Goal: Transaction & Acquisition: Purchase product/service

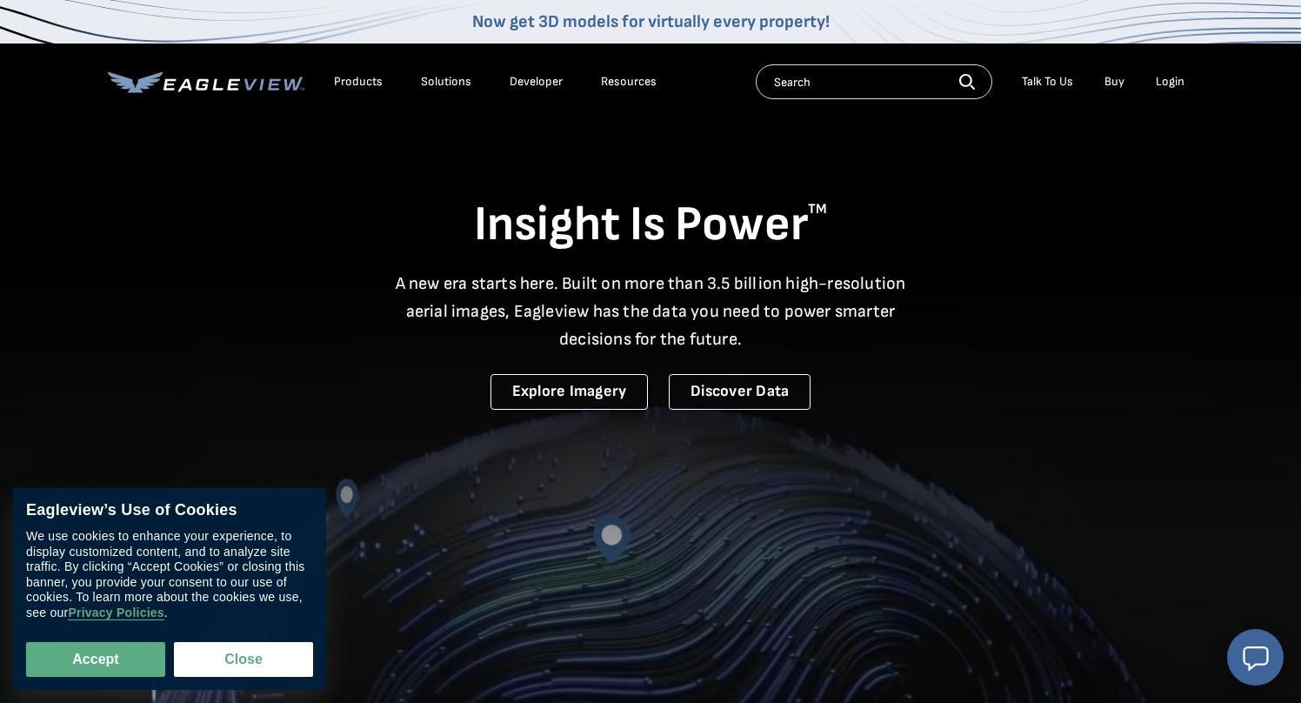
click at [1166, 84] on div "Login" at bounding box center [1170, 82] width 29 height 16
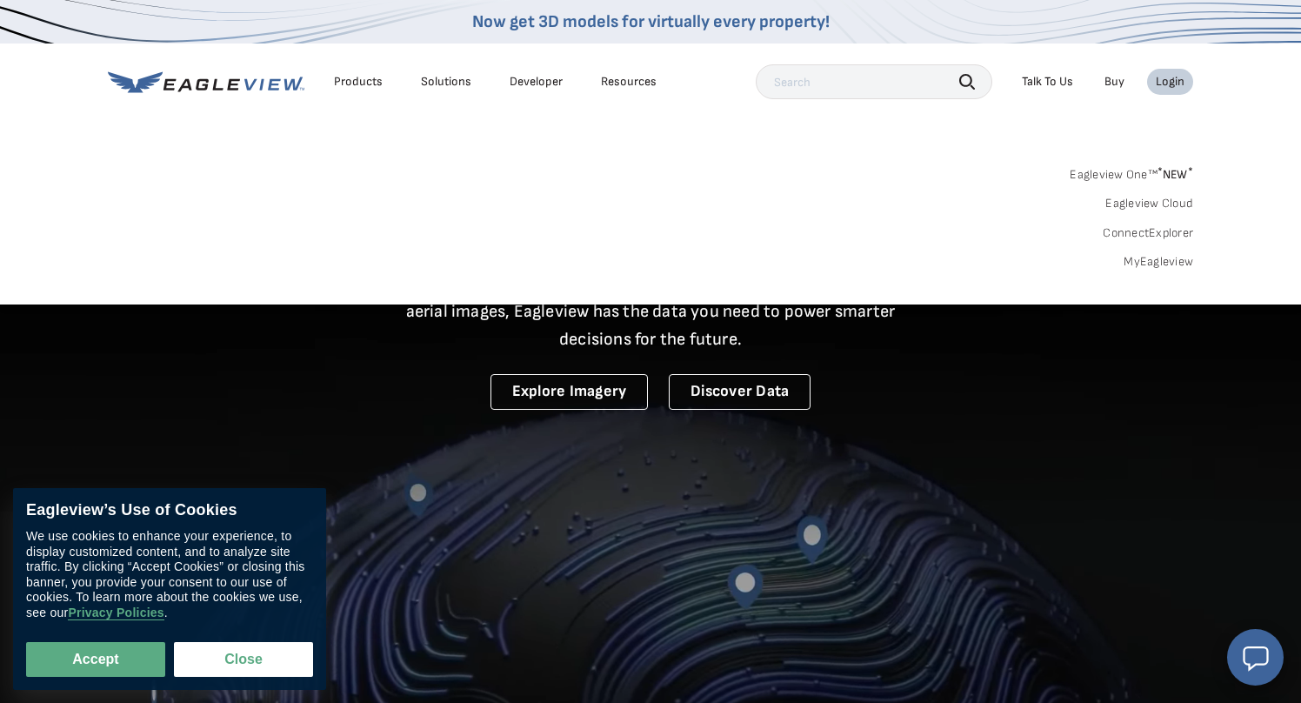
click at [1140, 264] on link "MyEagleview" at bounding box center [1159, 262] width 70 height 16
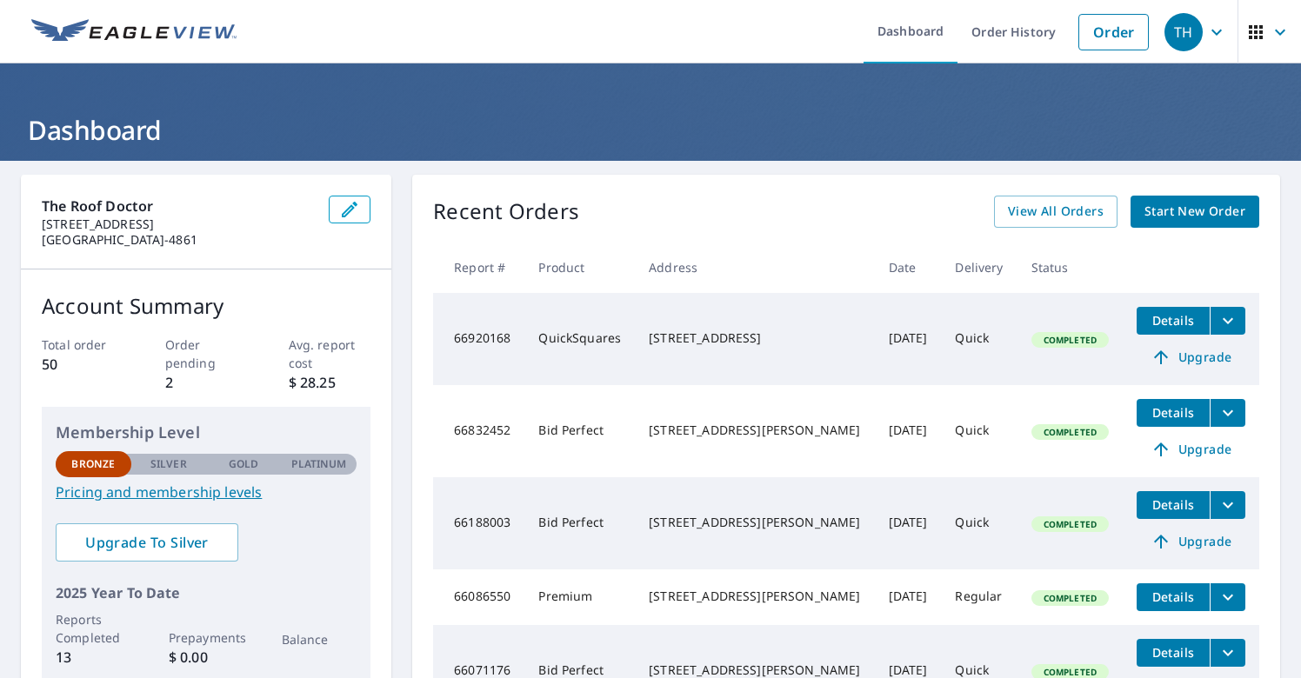
click at [1148, 217] on span "Start New Order" at bounding box center [1195, 212] width 101 height 22
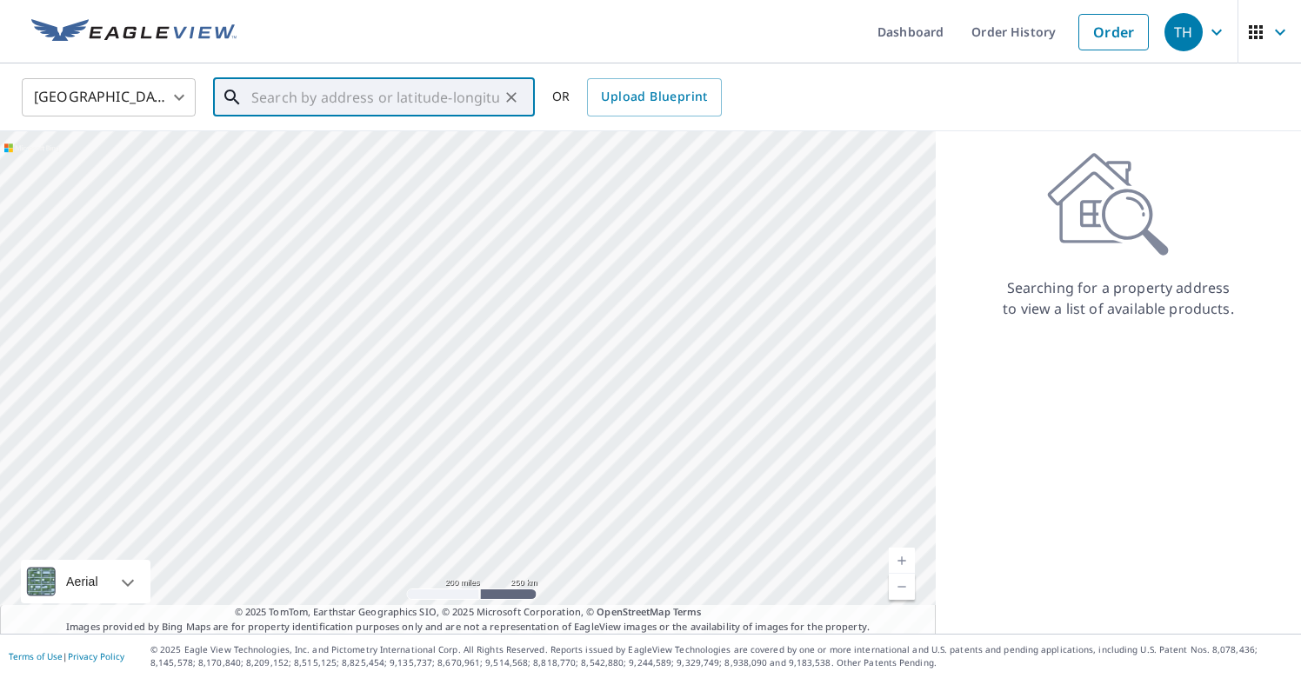
click at [404, 104] on input "text" at bounding box center [375, 97] width 248 height 49
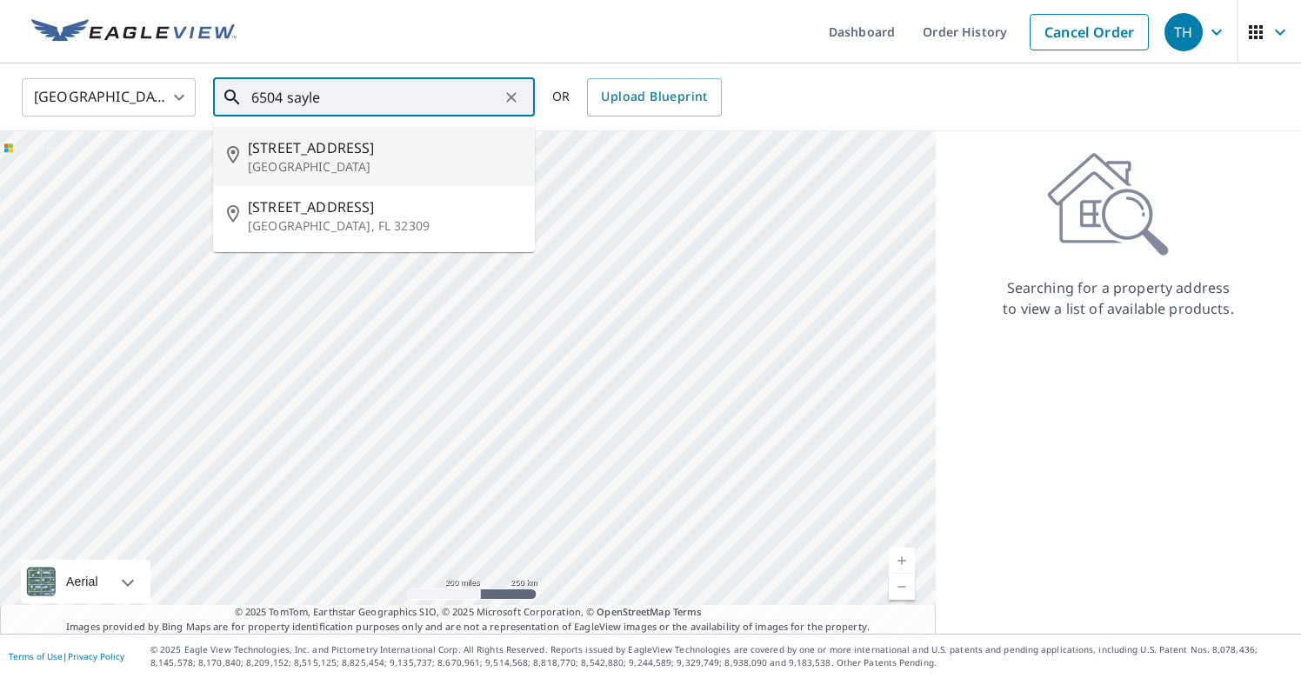
click at [345, 170] on p "[GEOGRAPHIC_DATA]" at bounding box center [384, 166] width 273 height 17
type input "[STREET_ADDRESS]"
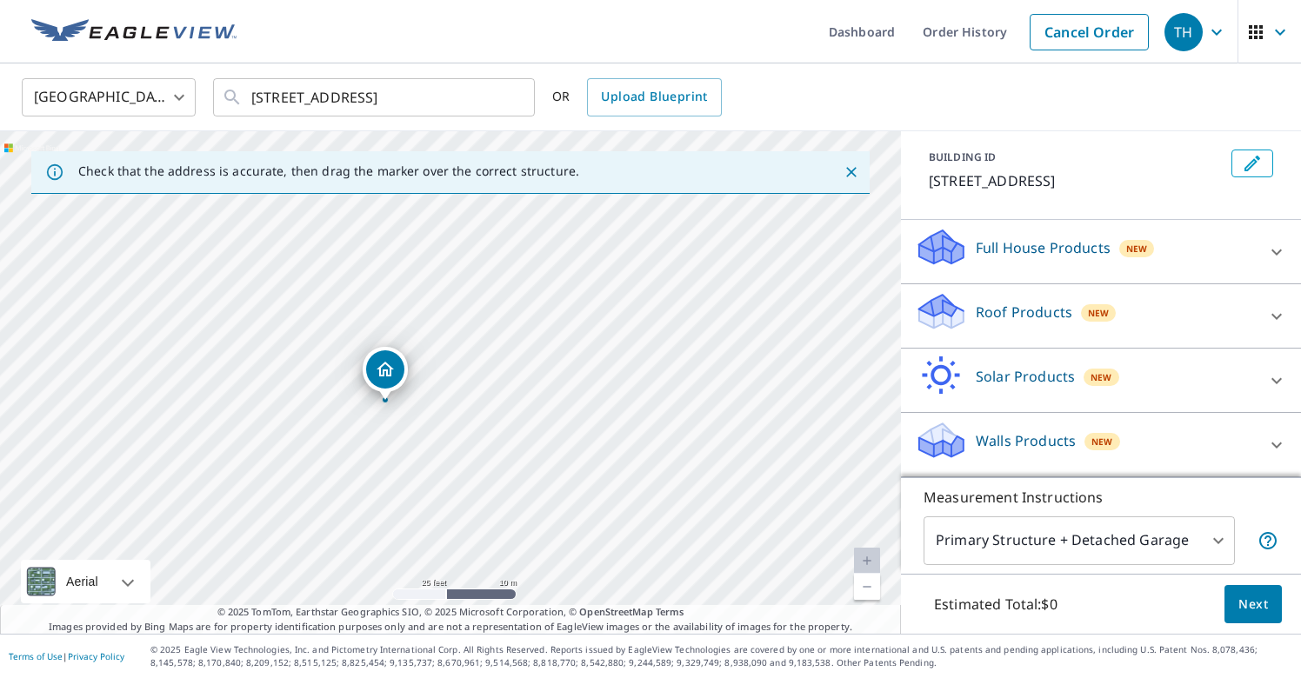
scroll to position [91, 0]
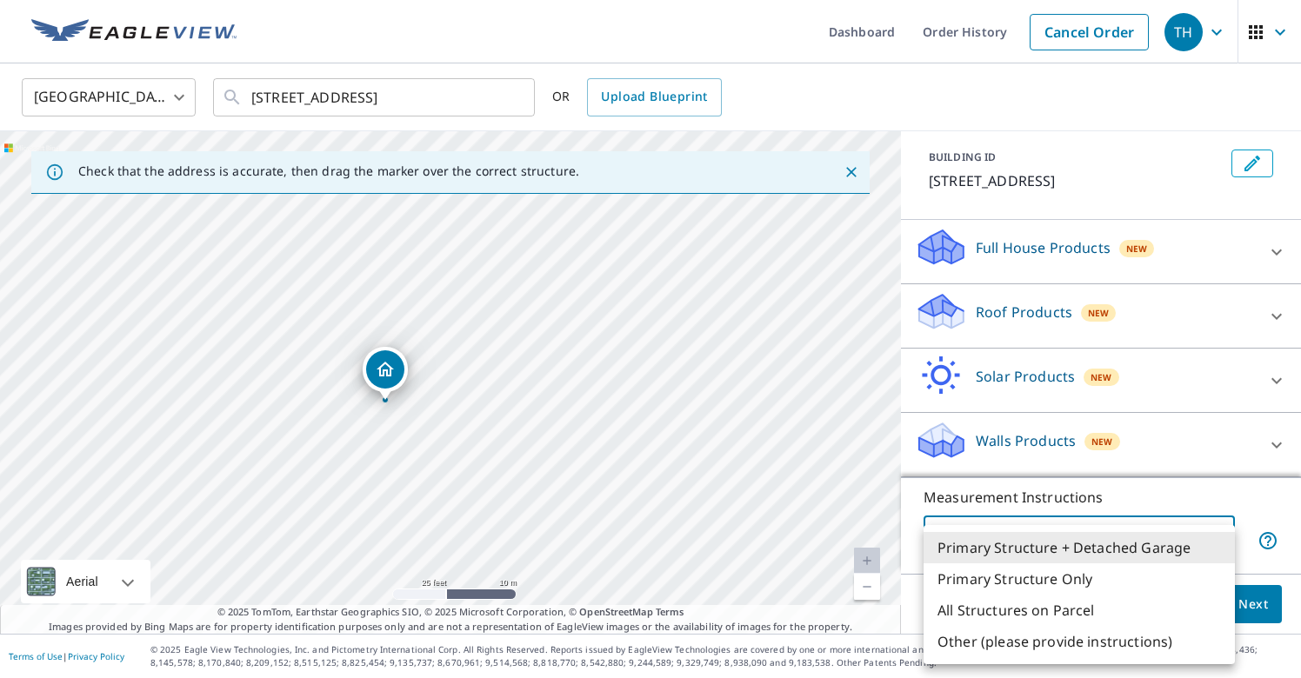
click at [1209, 535] on body "TH TH Dashboard Order History Cancel Order TH United States US ​ 6504 Sayle St …" at bounding box center [650, 339] width 1301 height 678
click at [1066, 585] on li "Primary Structure Only" at bounding box center [1079, 579] width 311 height 31
type input "2"
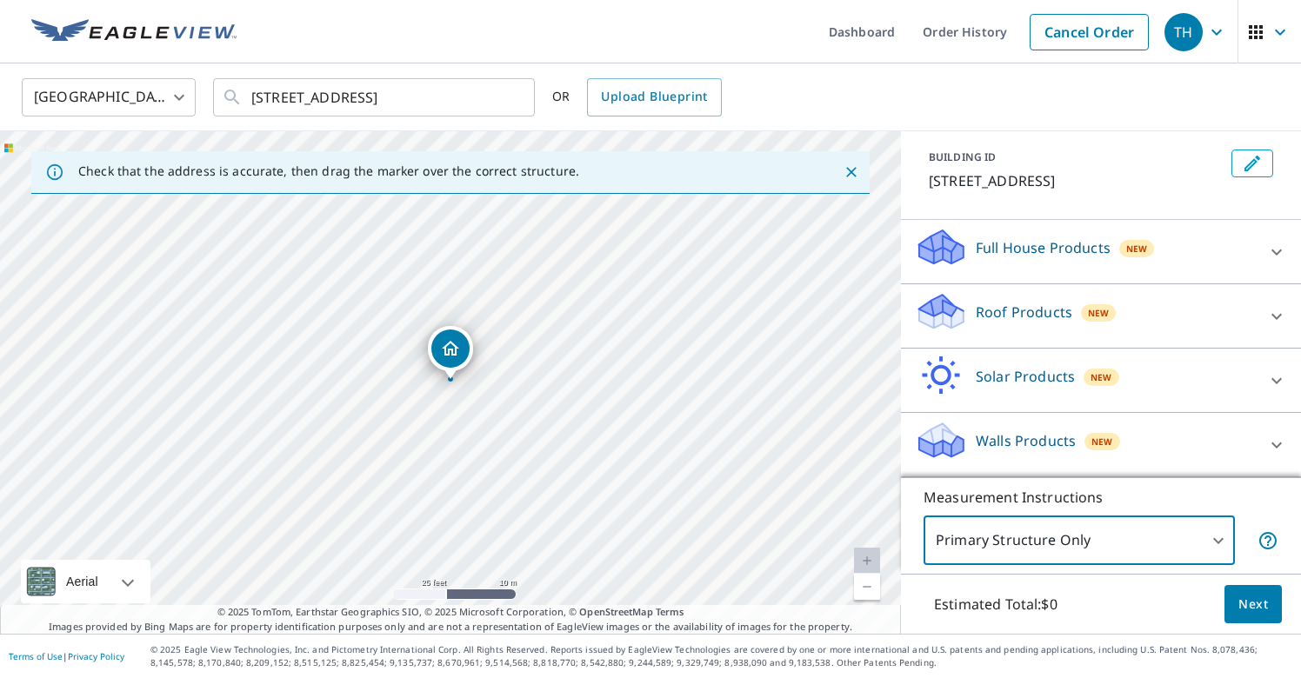
click at [1153, 324] on div "Roof Products New" at bounding box center [1085, 316] width 341 height 50
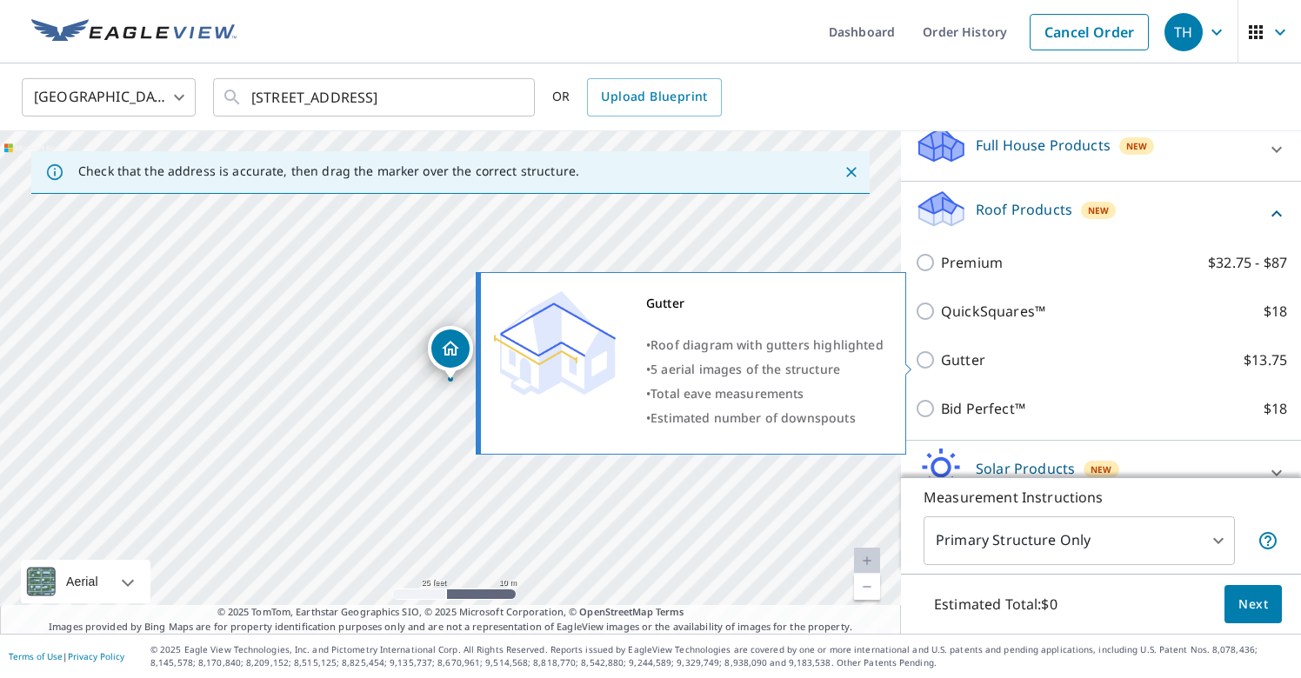
scroll to position [197, 0]
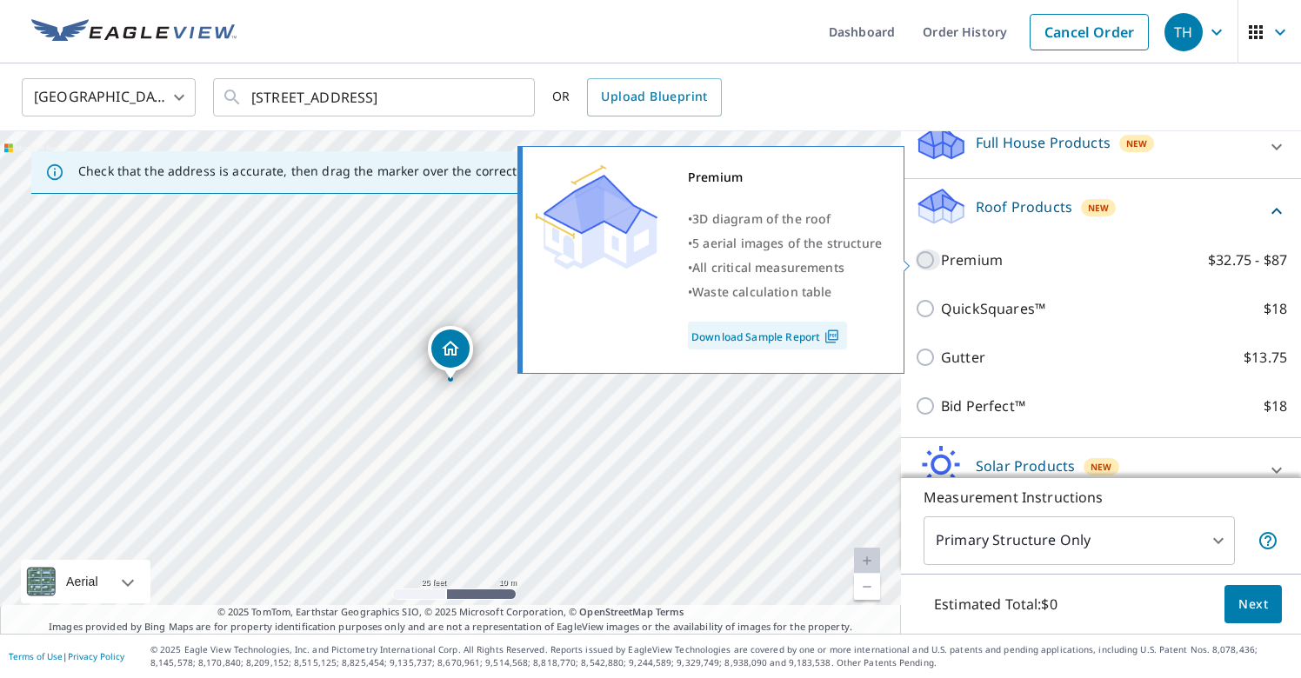
click at [924, 259] on input "Premium $32.75 - $87" at bounding box center [928, 260] width 26 height 21
checkbox input "true"
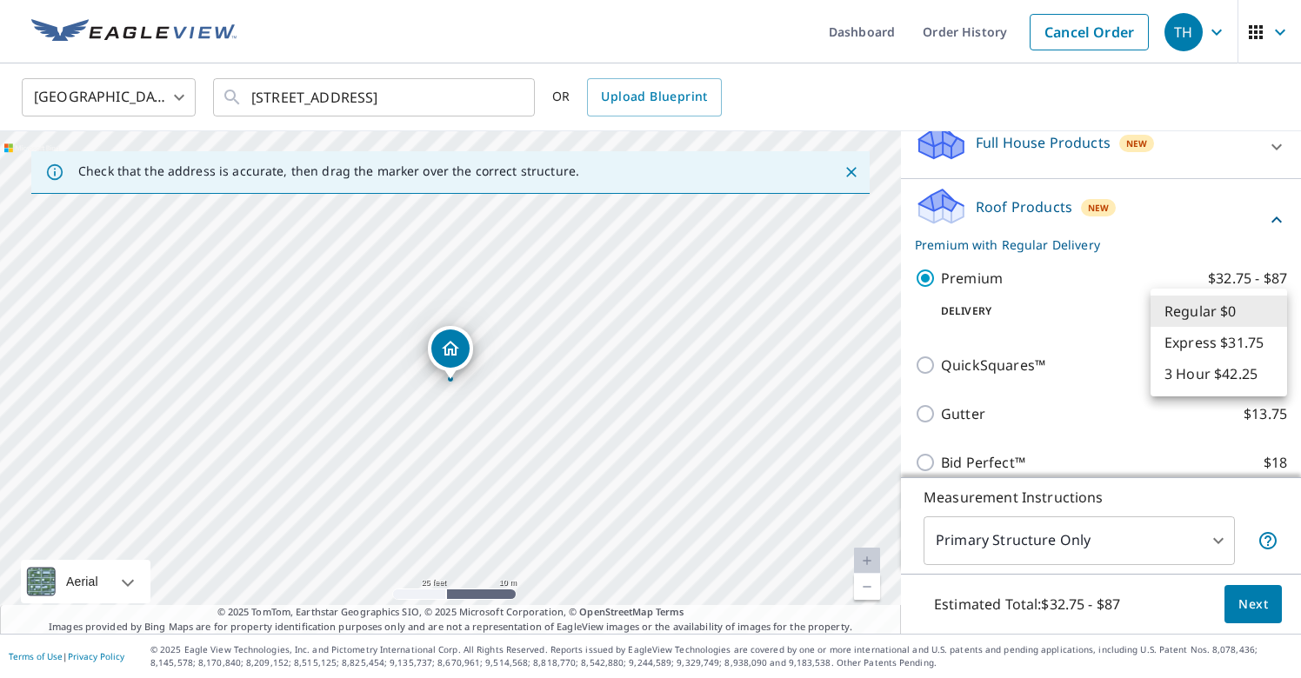
click at [1265, 311] on body "TH TH Dashboard Order History Cancel Order TH United States US ​ 6504 Sayle St …" at bounding box center [650, 339] width 1301 height 678
click at [1214, 312] on li "Regular $0" at bounding box center [1219, 311] width 137 height 31
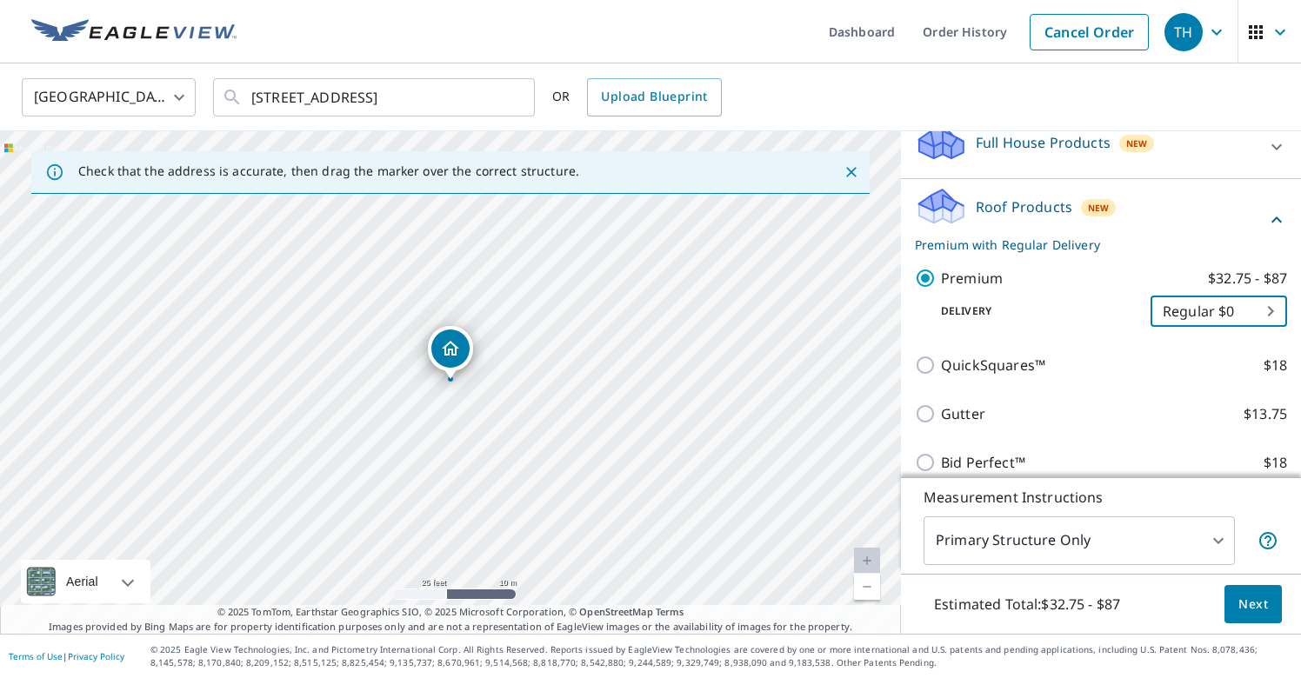
click at [1245, 605] on span "Next" at bounding box center [1254, 605] width 30 height 22
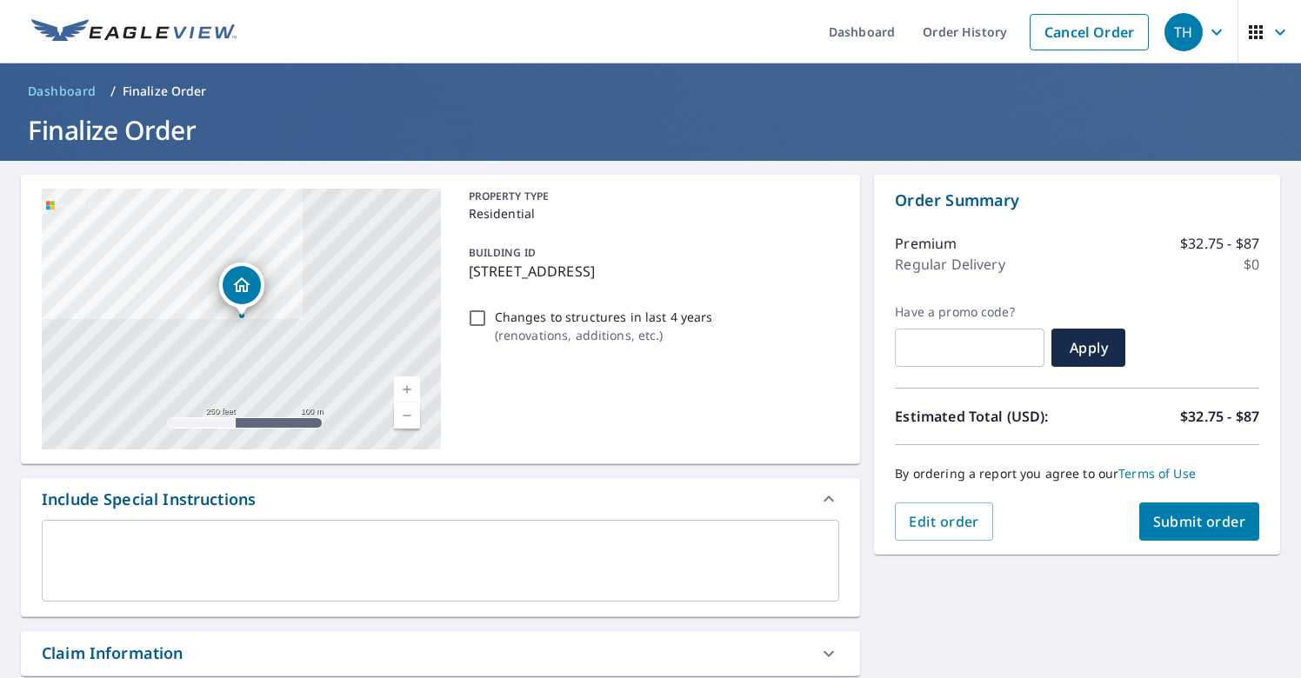
click at [1166, 529] on span "Submit order" at bounding box center [1199, 521] width 93 height 19
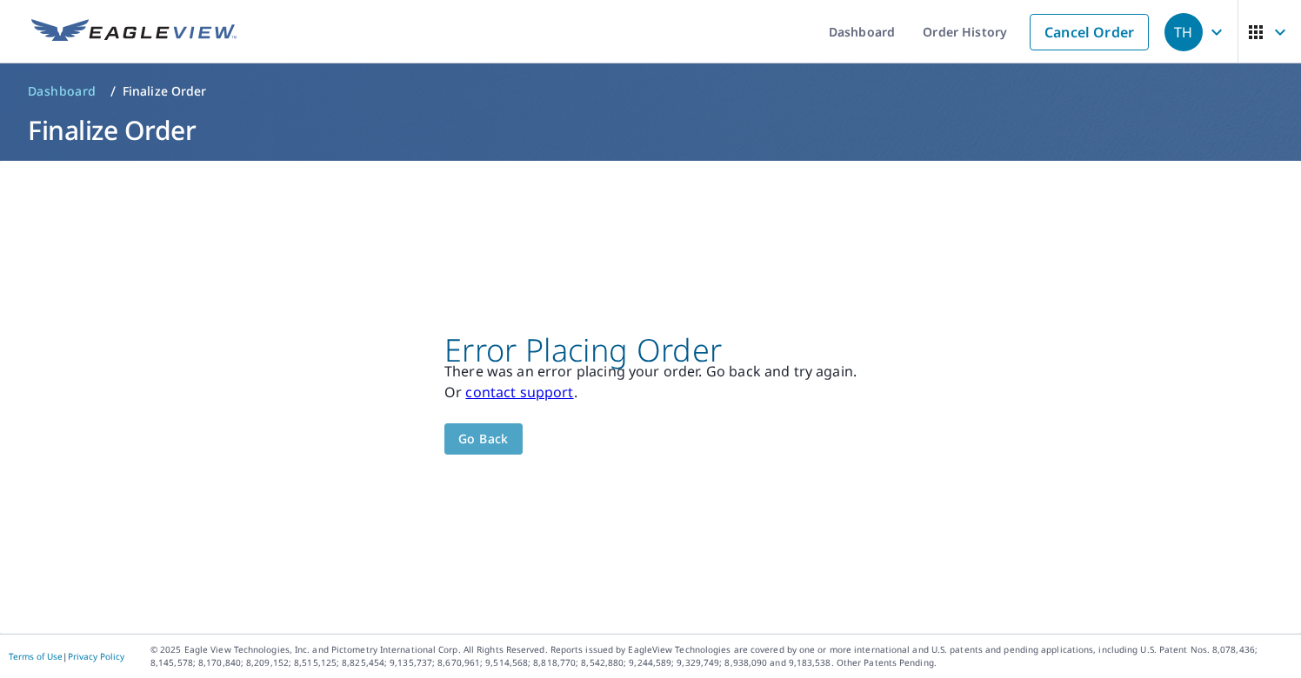
click at [505, 440] on span "Go back" at bounding box center [483, 440] width 50 height 22
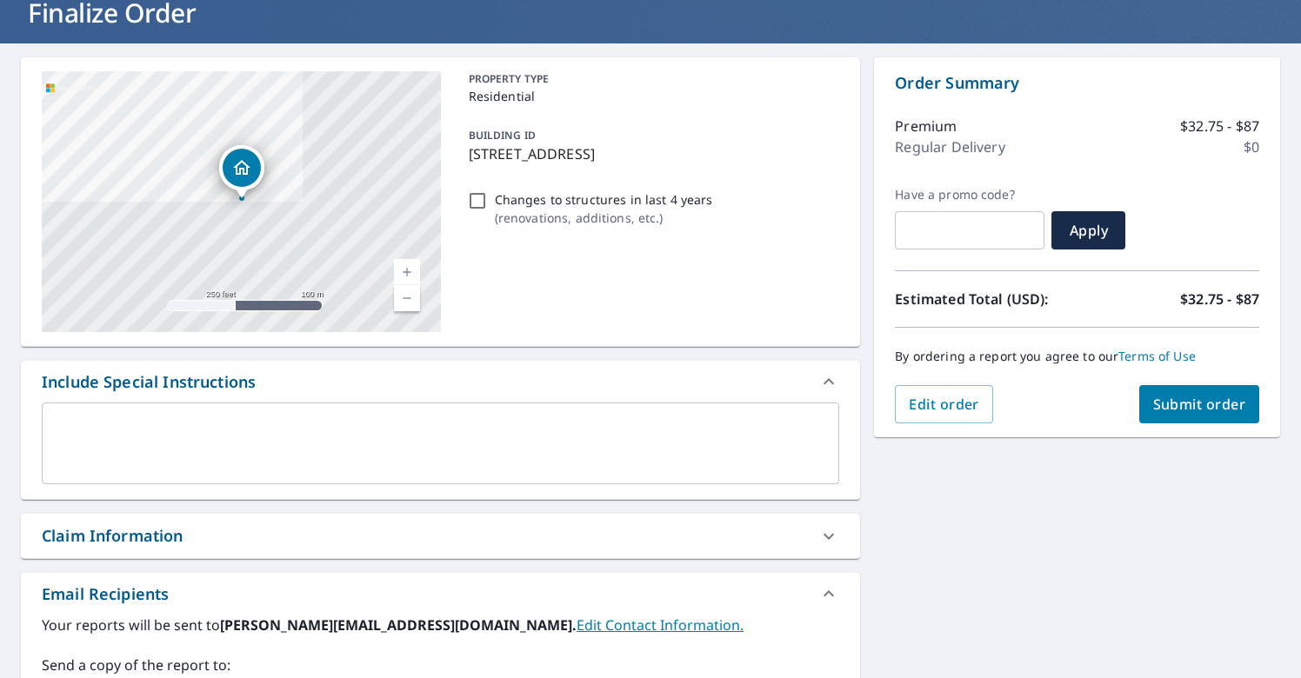
scroll to position [112, 0]
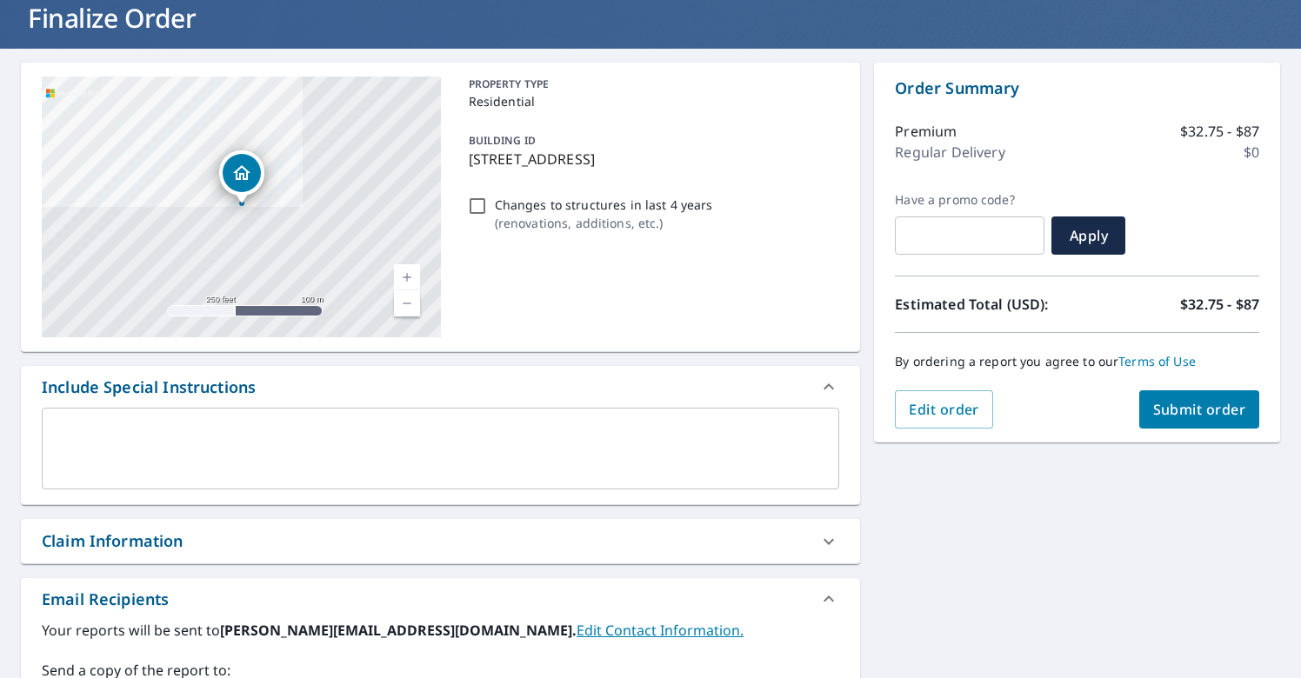
type input "[PERSON_NAME][EMAIL_ADDRESS][DOMAIN_NAME]"
click at [1201, 402] on span "Submit order" at bounding box center [1199, 409] width 93 height 19
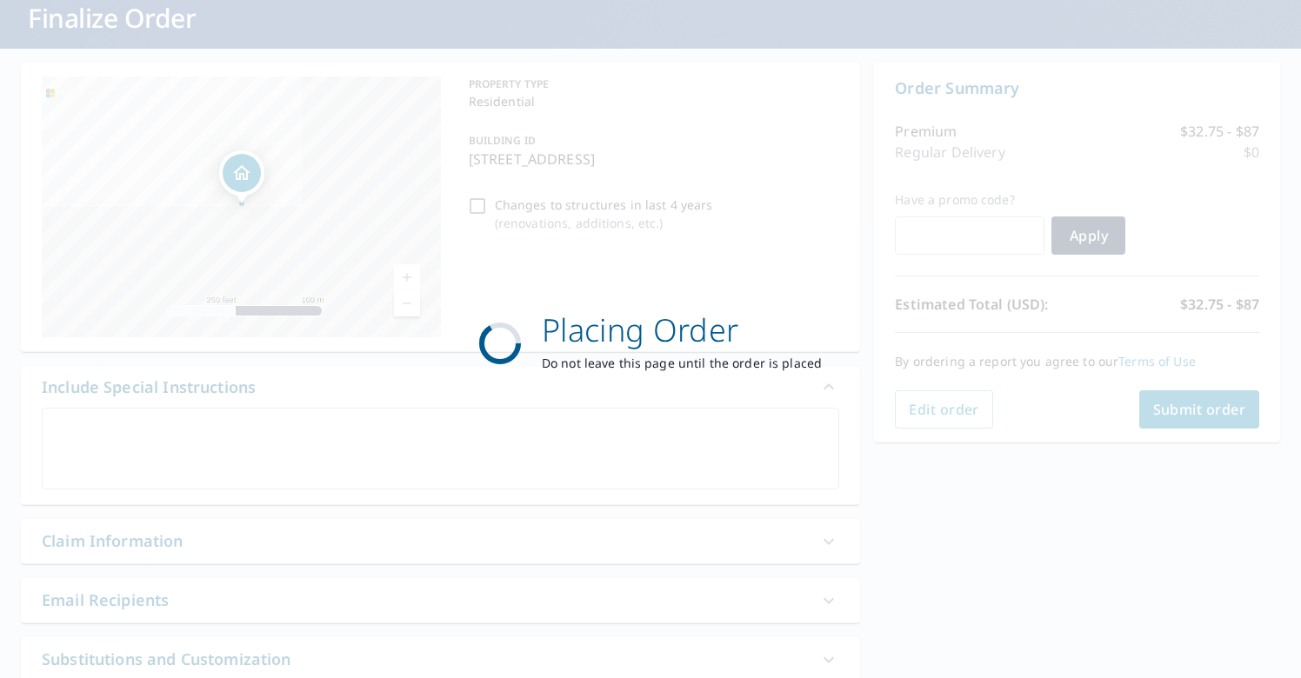
scroll to position [0, 0]
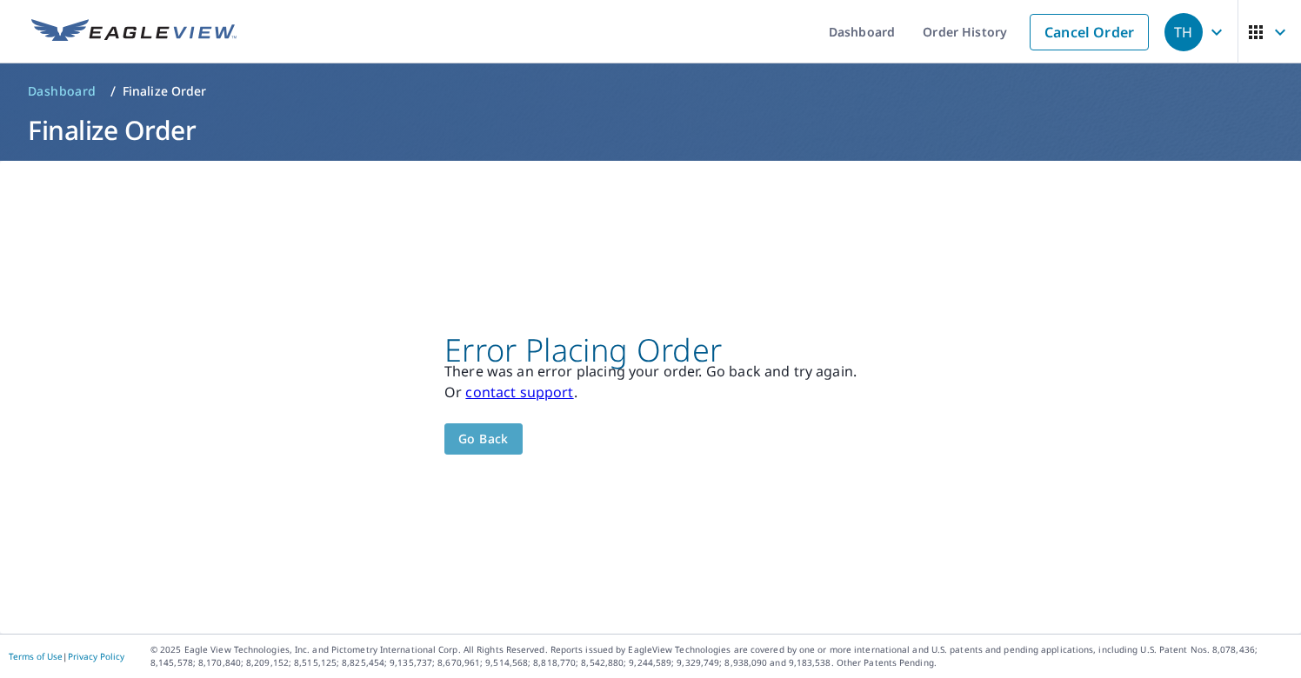
click at [504, 436] on span "Go back" at bounding box center [483, 440] width 50 height 22
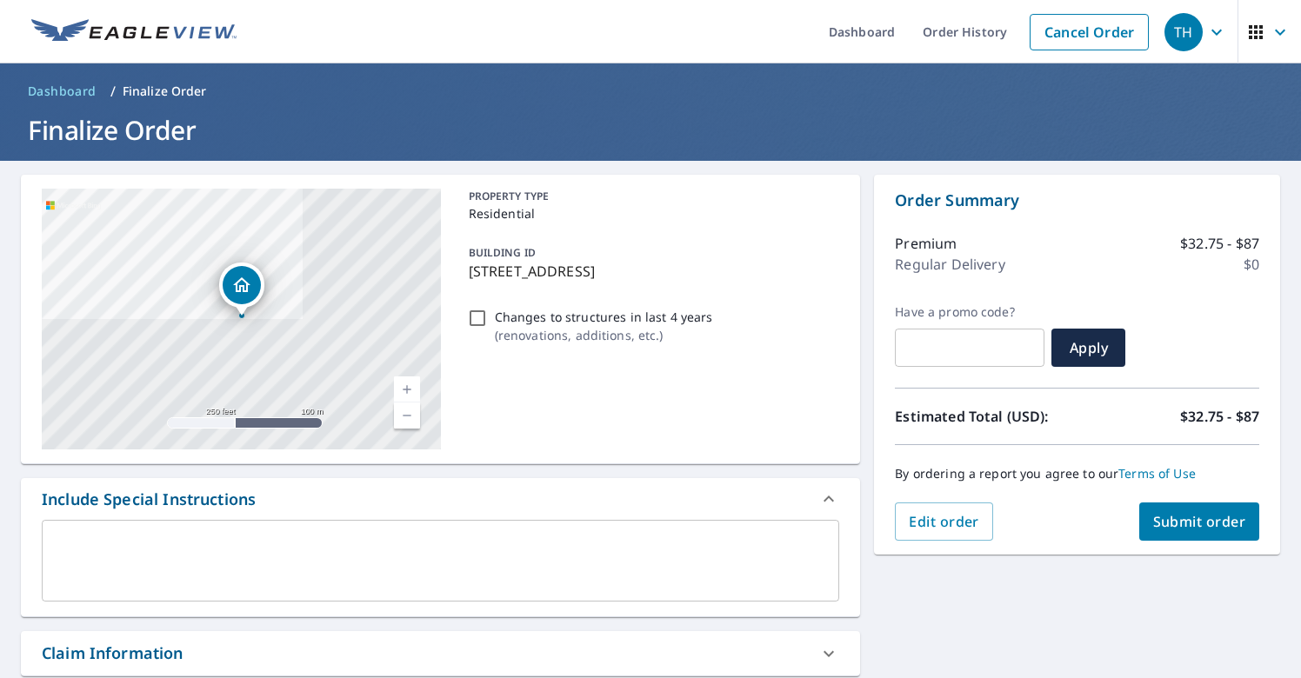
click at [251, 320] on div "[STREET_ADDRESS]" at bounding box center [241, 319] width 399 height 261
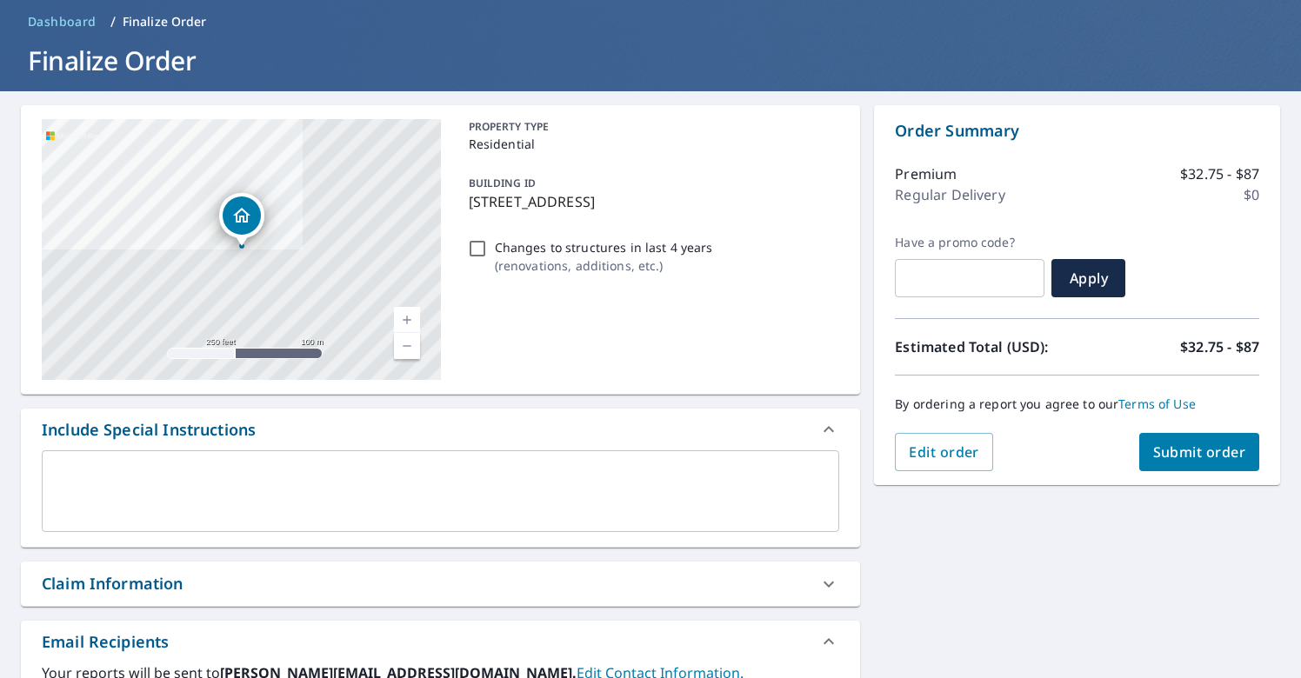
scroll to position [47, 0]
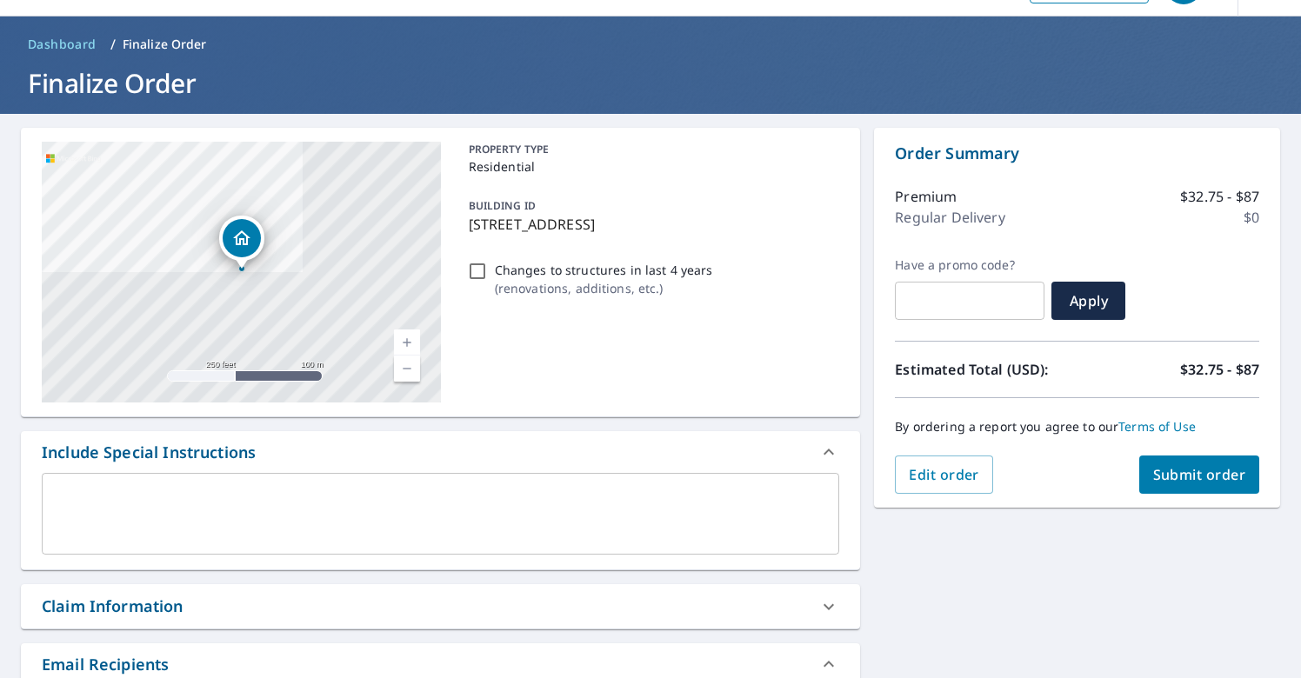
type input "[PERSON_NAME][EMAIL_ADDRESS][DOMAIN_NAME]"
click at [1186, 476] on span "Submit order" at bounding box center [1199, 474] width 93 height 19
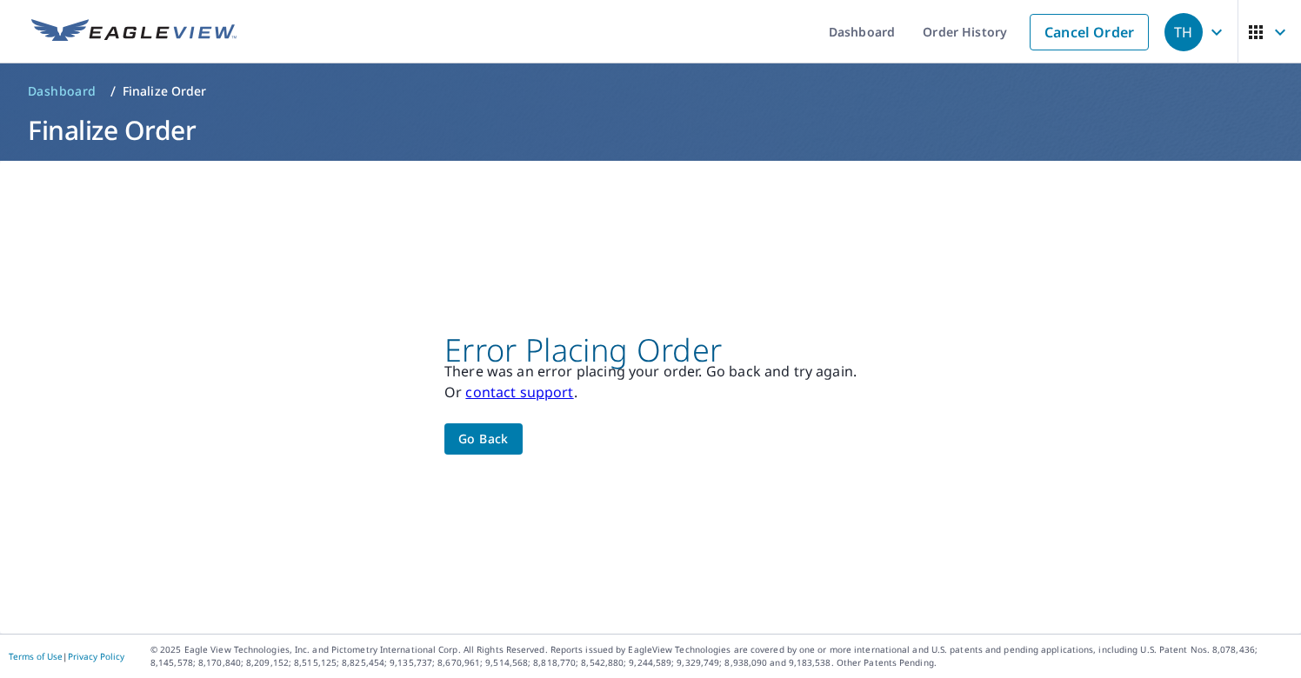
scroll to position [0, 0]
click at [504, 441] on span "Go back" at bounding box center [483, 440] width 50 height 22
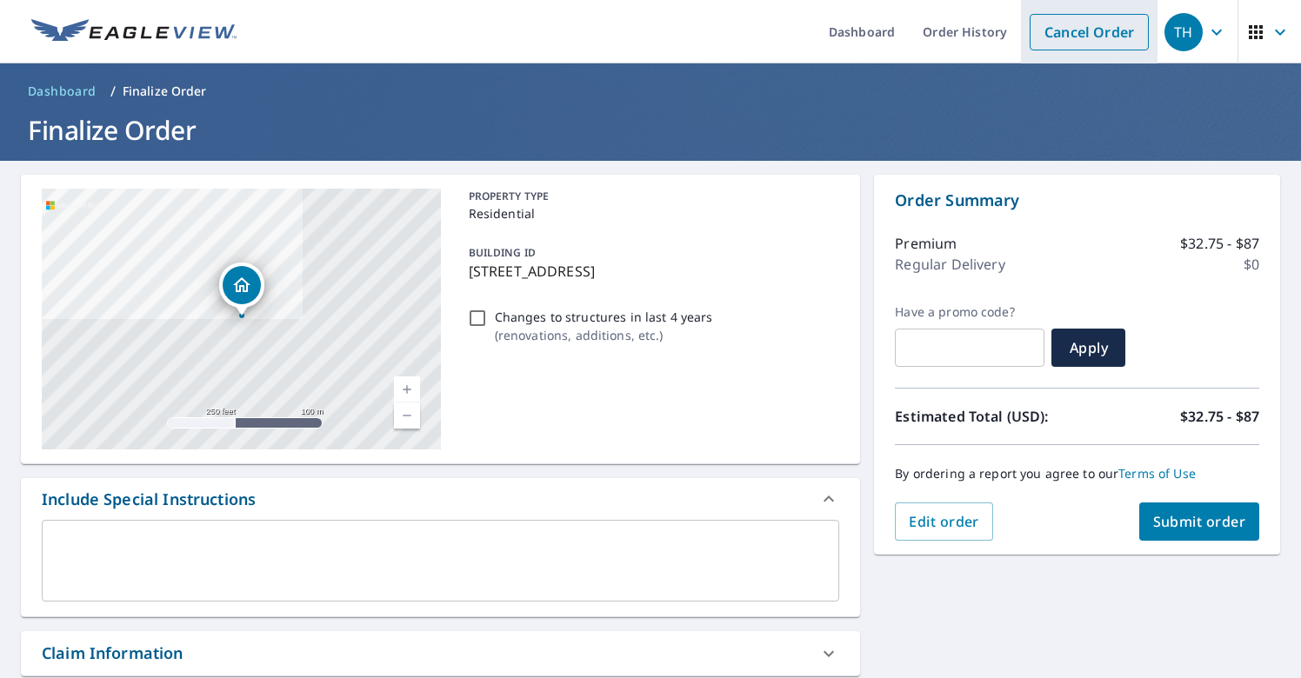
click at [1083, 40] on link "Cancel Order" at bounding box center [1089, 32] width 119 height 37
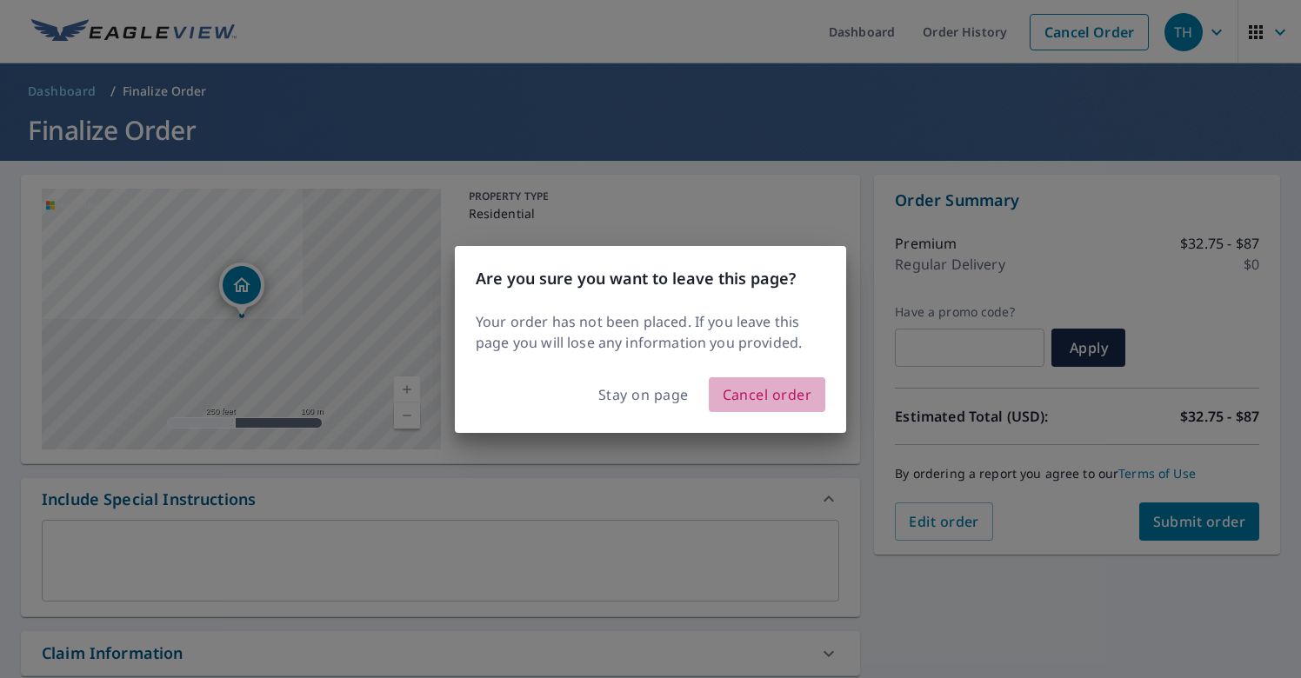
click at [740, 399] on span "Cancel order" at bounding box center [768, 395] width 90 height 24
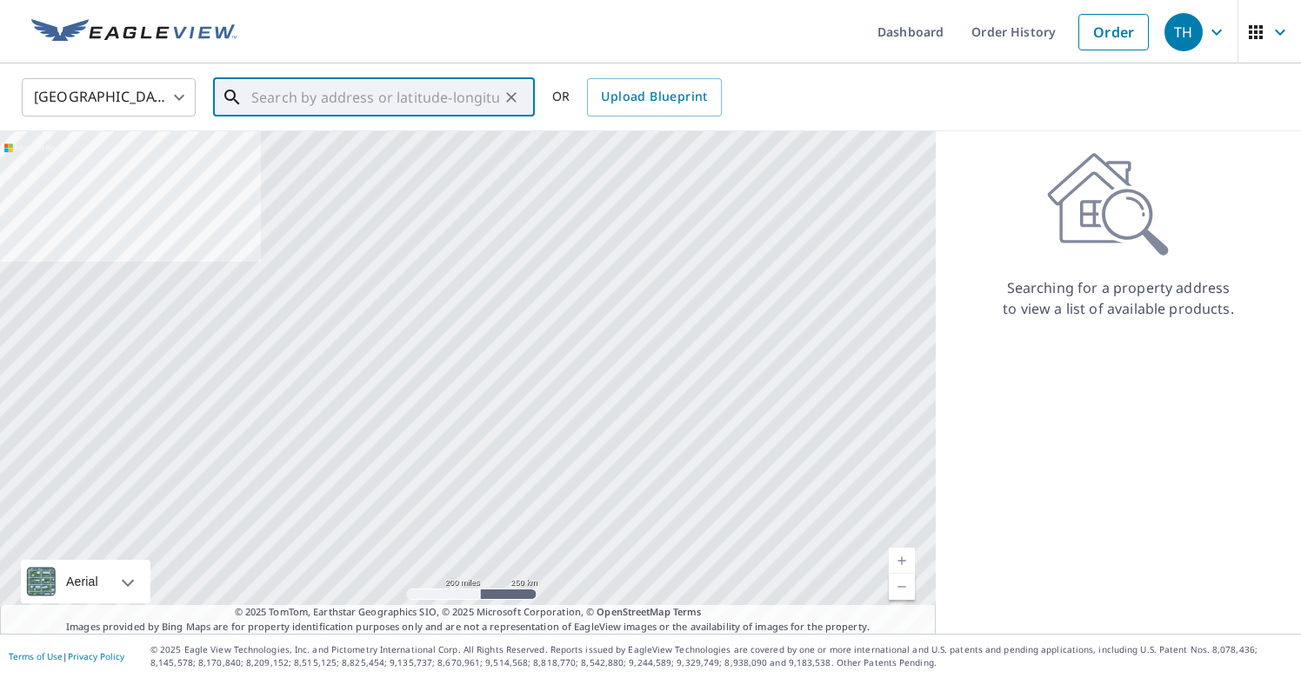
click at [385, 105] on input "text" at bounding box center [375, 97] width 248 height 49
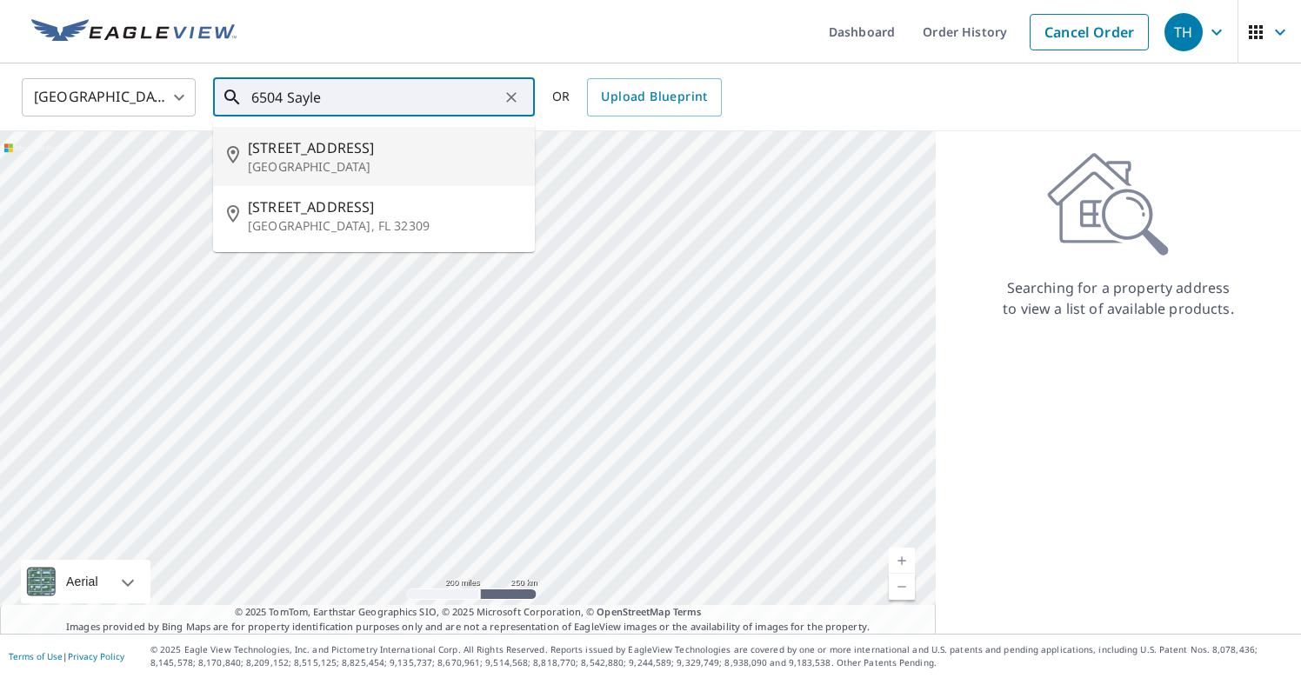
click at [334, 159] on p "[GEOGRAPHIC_DATA]" at bounding box center [384, 166] width 273 height 17
type input "[STREET_ADDRESS]"
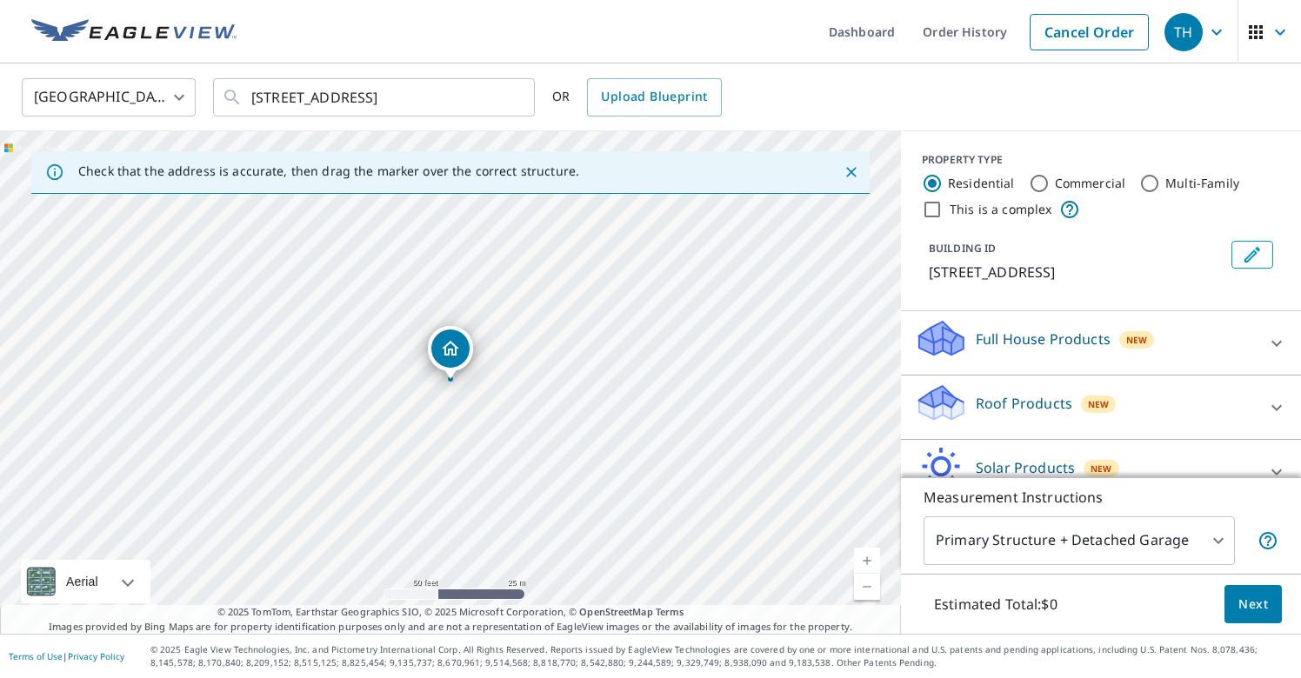
click at [1152, 188] on input "Multi-Family" at bounding box center [1149, 183] width 21 height 21
radio input "true"
type input "2"
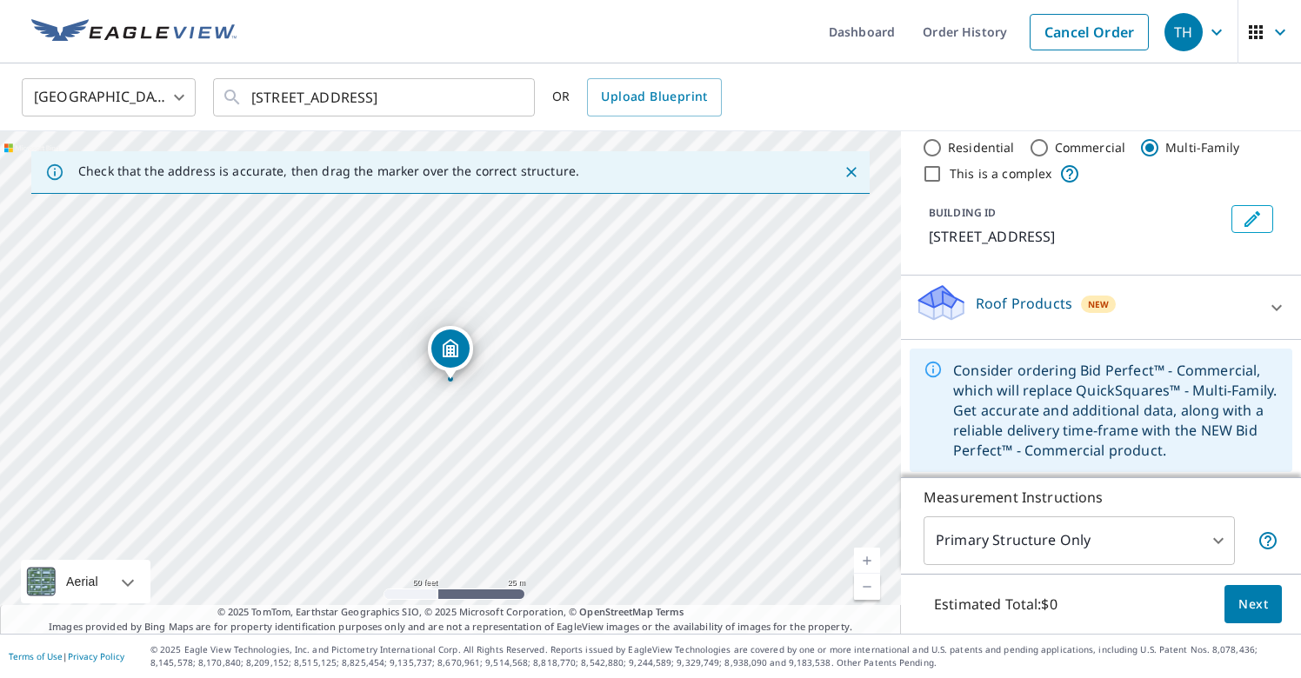
click at [1212, 291] on div "Roof Products New" at bounding box center [1085, 308] width 341 height 50
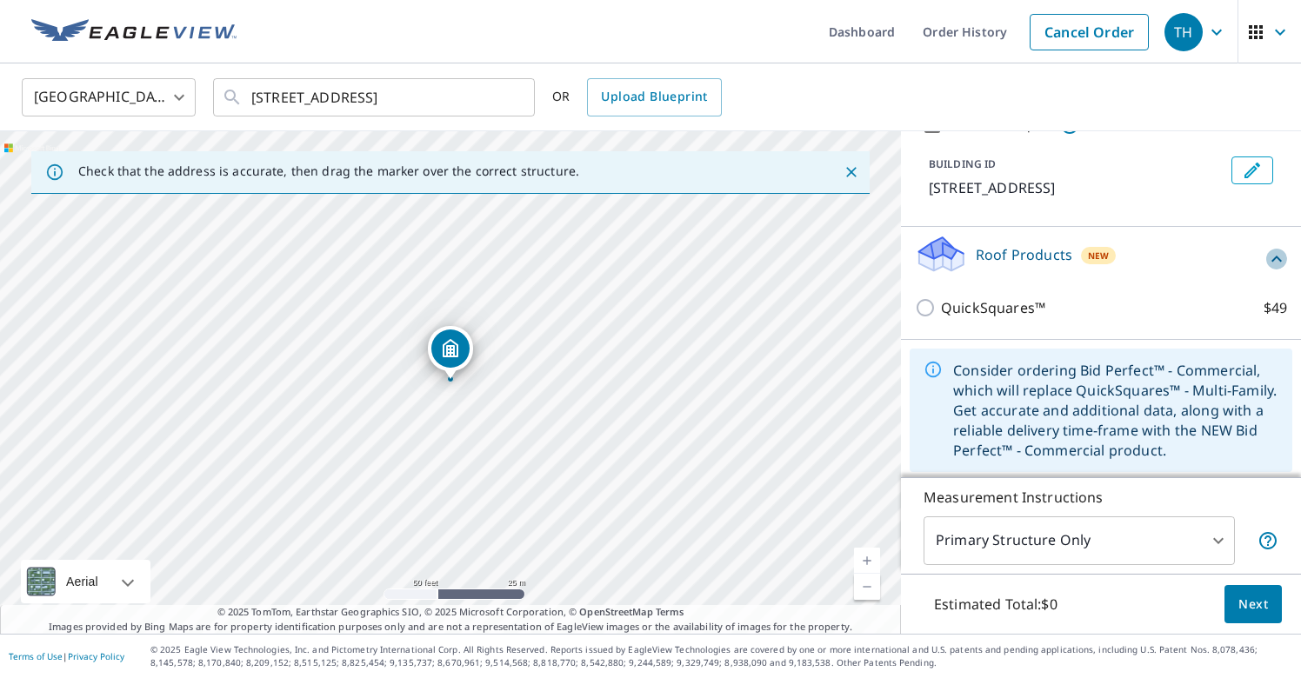
click at [1274, 257] on icon at bounding box center [1276, 259] width 21 height 21
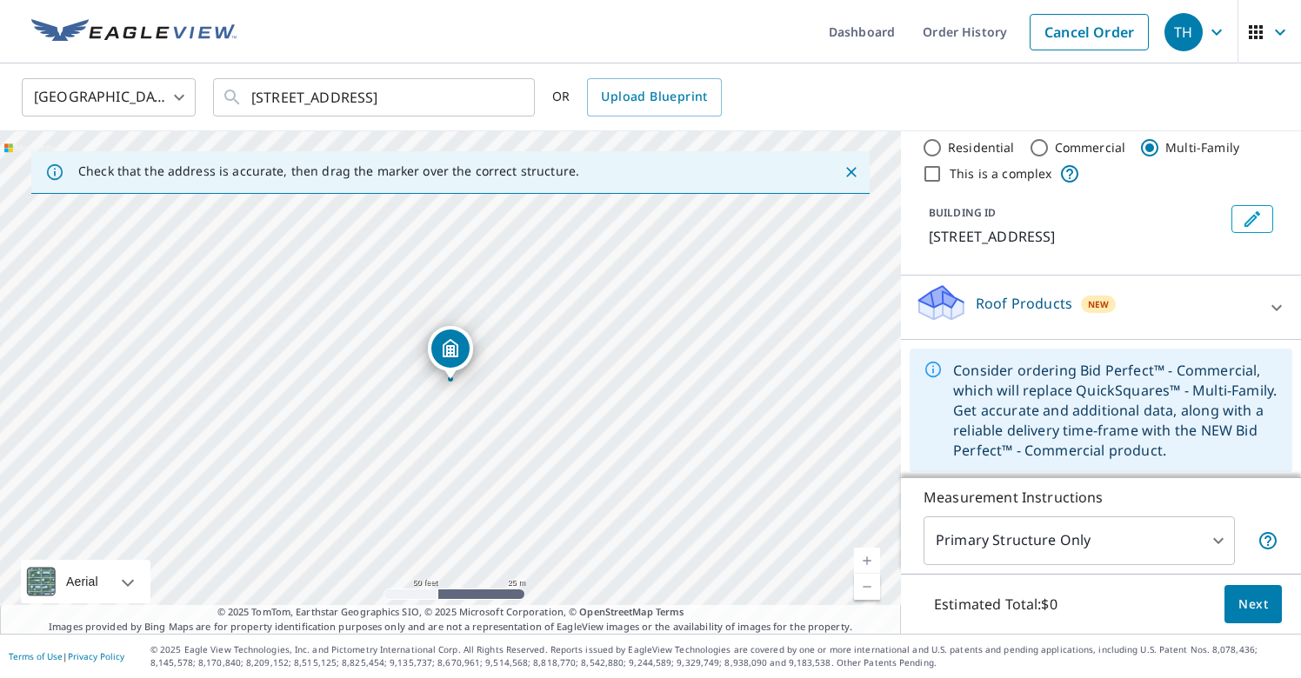
click at [1272, 312] on icon at bounding box center [1276, 307] width 21 height 21
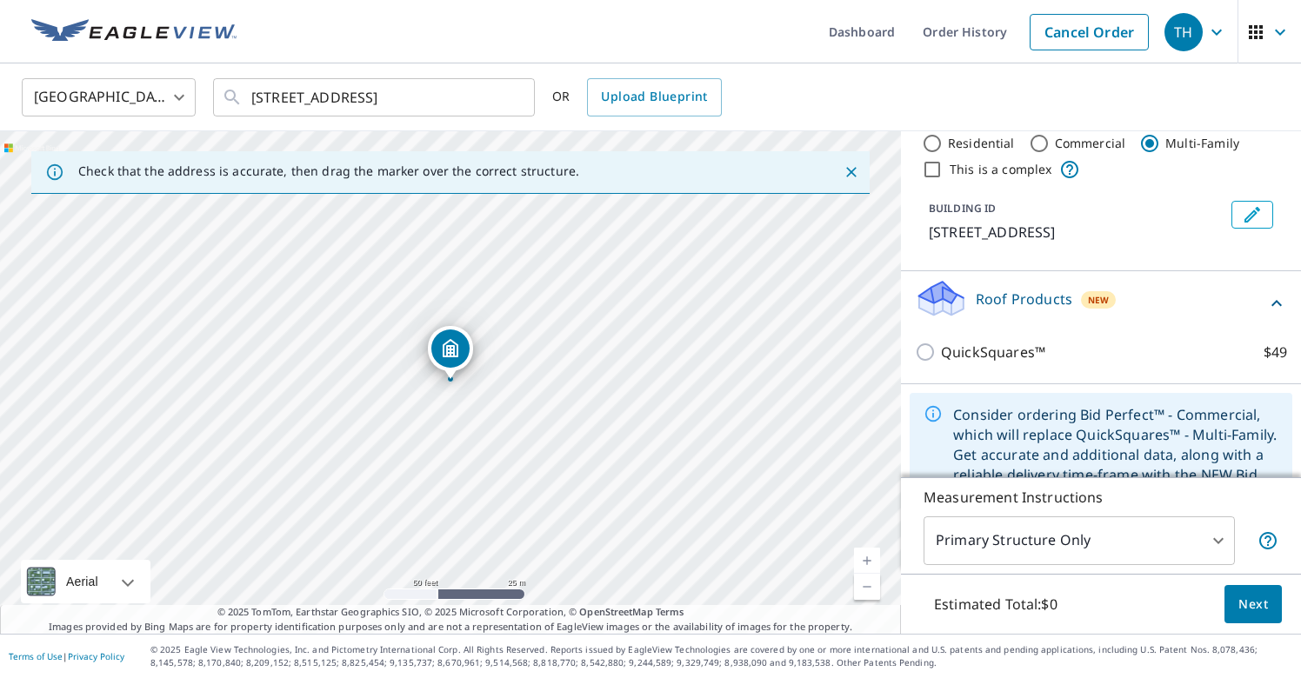
scroll to position [32, 0]
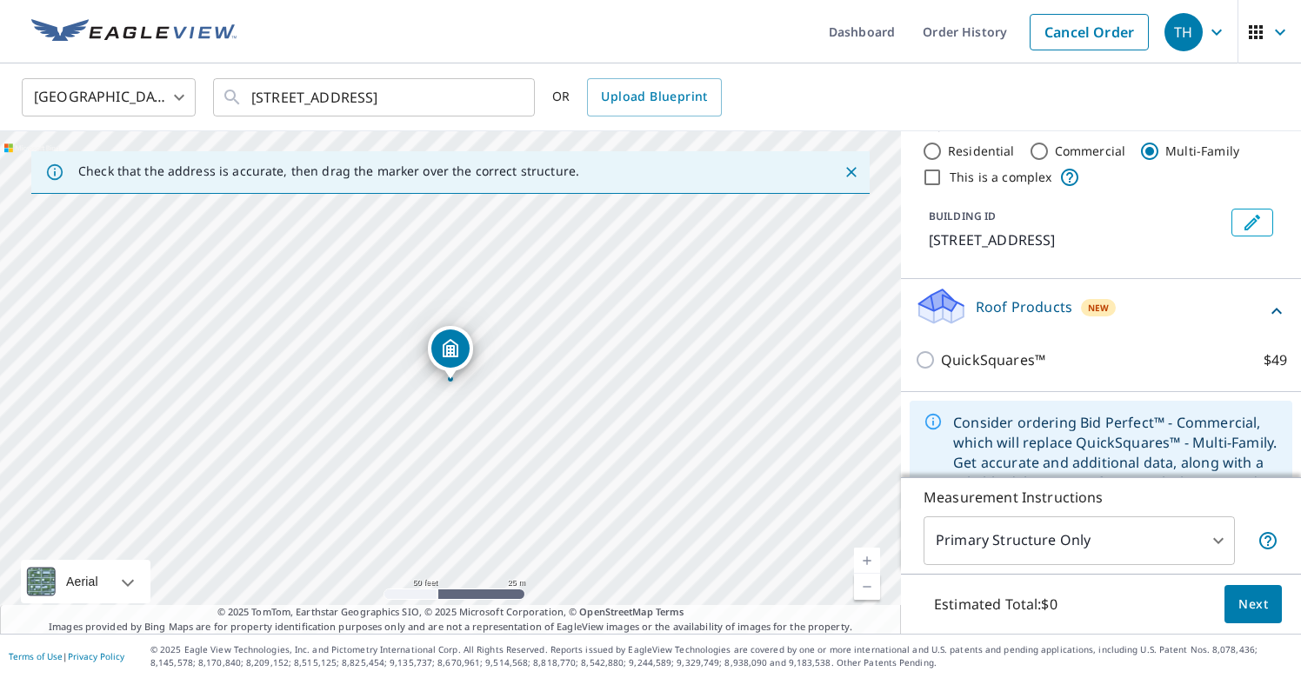
click at [934, 150] on input "Residential" at bounding box center [932, 151] width 21 height 21
radio input "true"
type input "1"
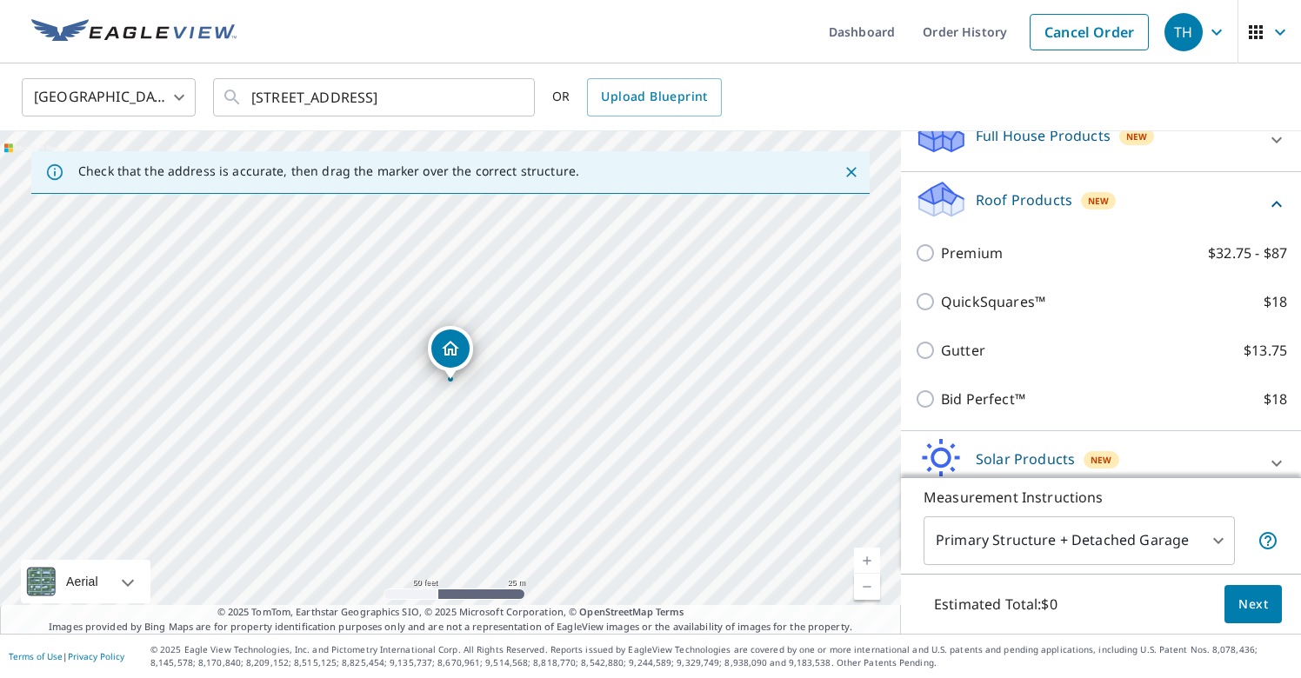
scroll to position [208, 0]
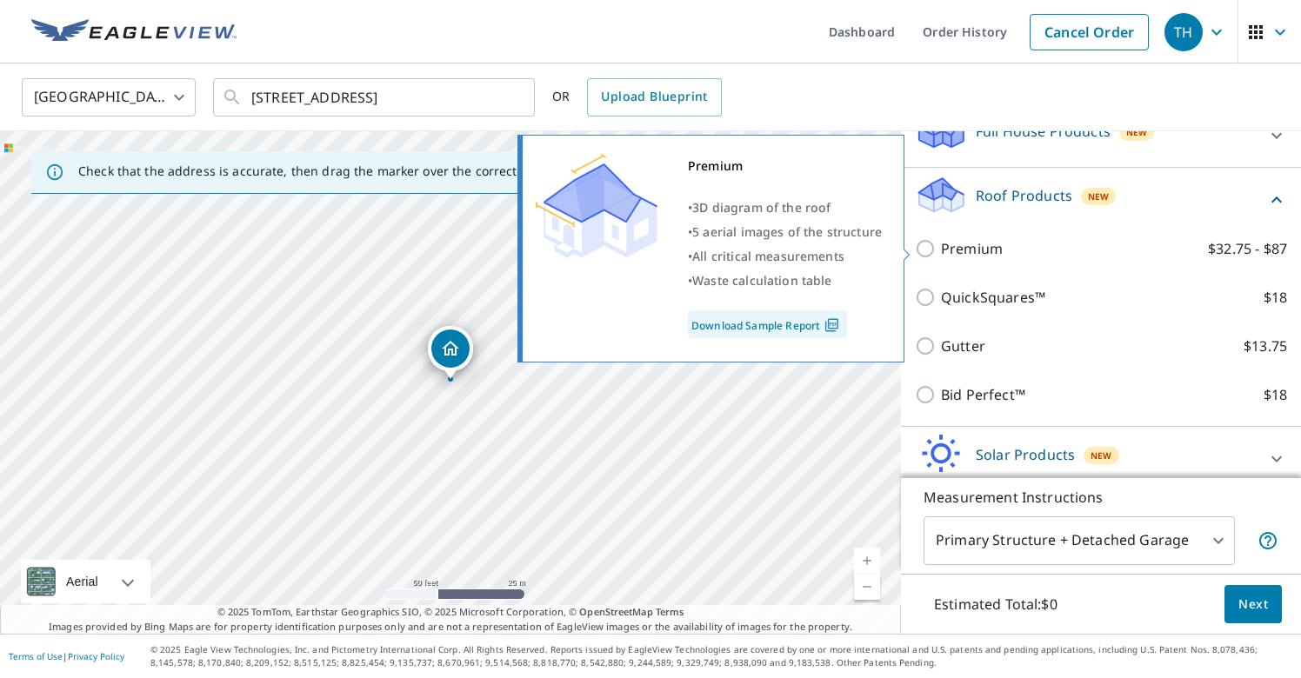
click at [928, 248] on input "Premium $32.75 - $87" at bounding box center [928, 248] width 26 height 21
checkbox input "true"
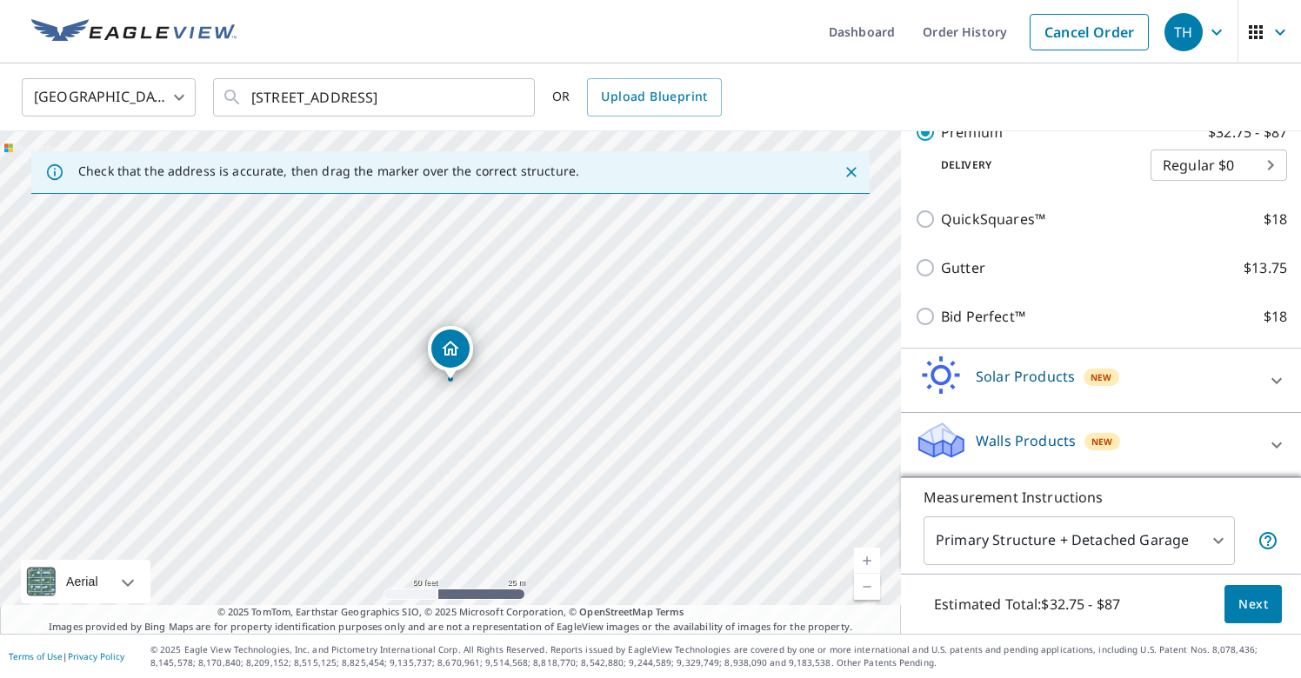
scroll to position [0, 0]
click at [1253, 608] on span "Next" at bounding box center [1254, 605] width 30 height 22
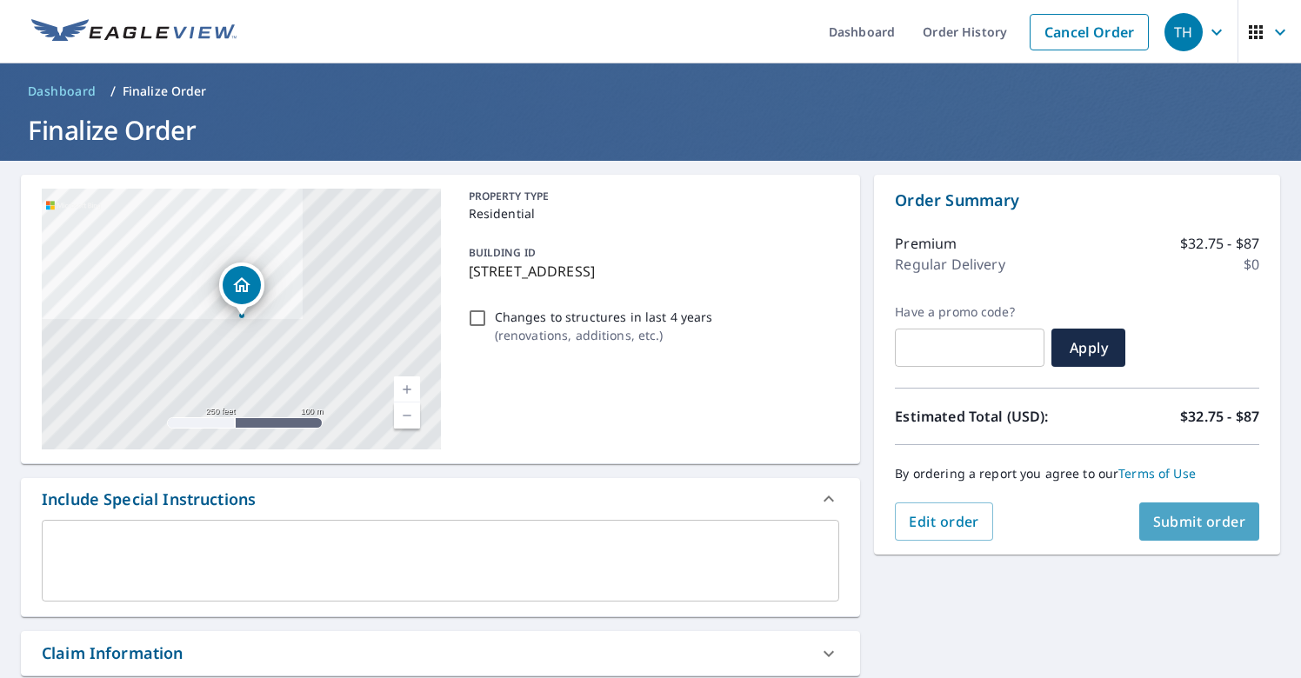
click at [1182, 531] on span "Submit order" at bounding box center [1199, 521] width 93 height 19
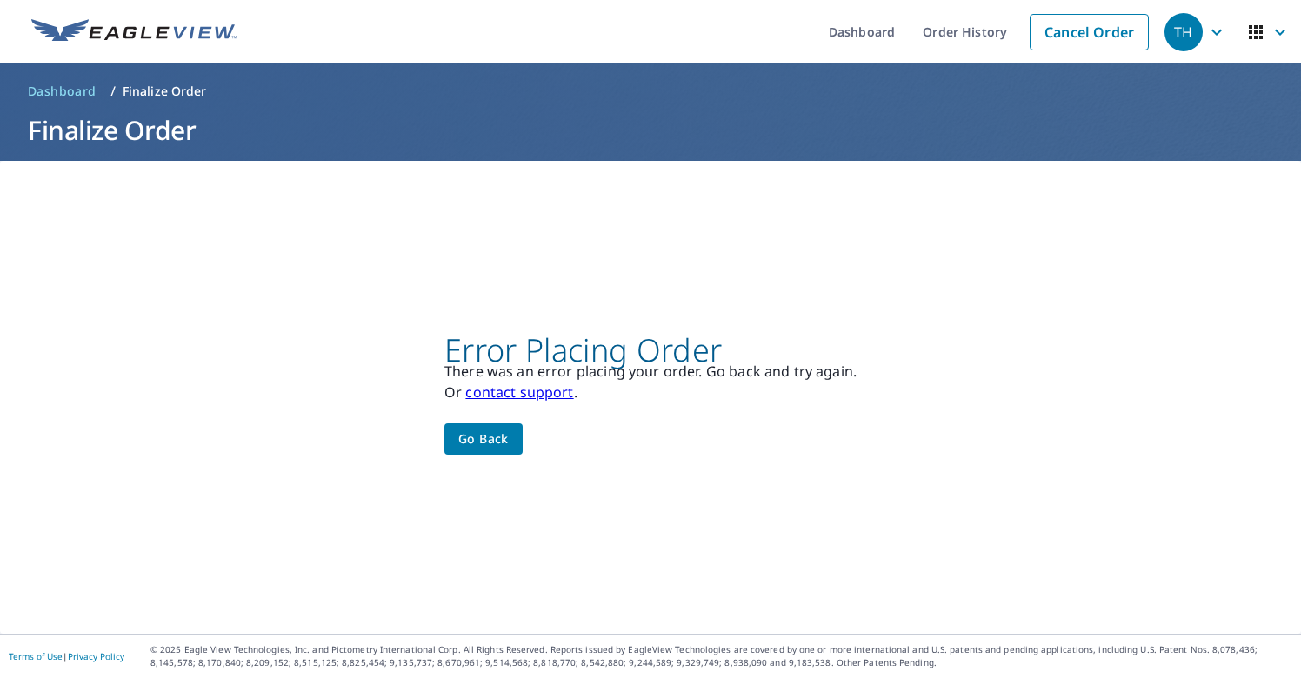
click at [539, 398] on link "contact support" at bounding box center [519, 392] width 108 height 19
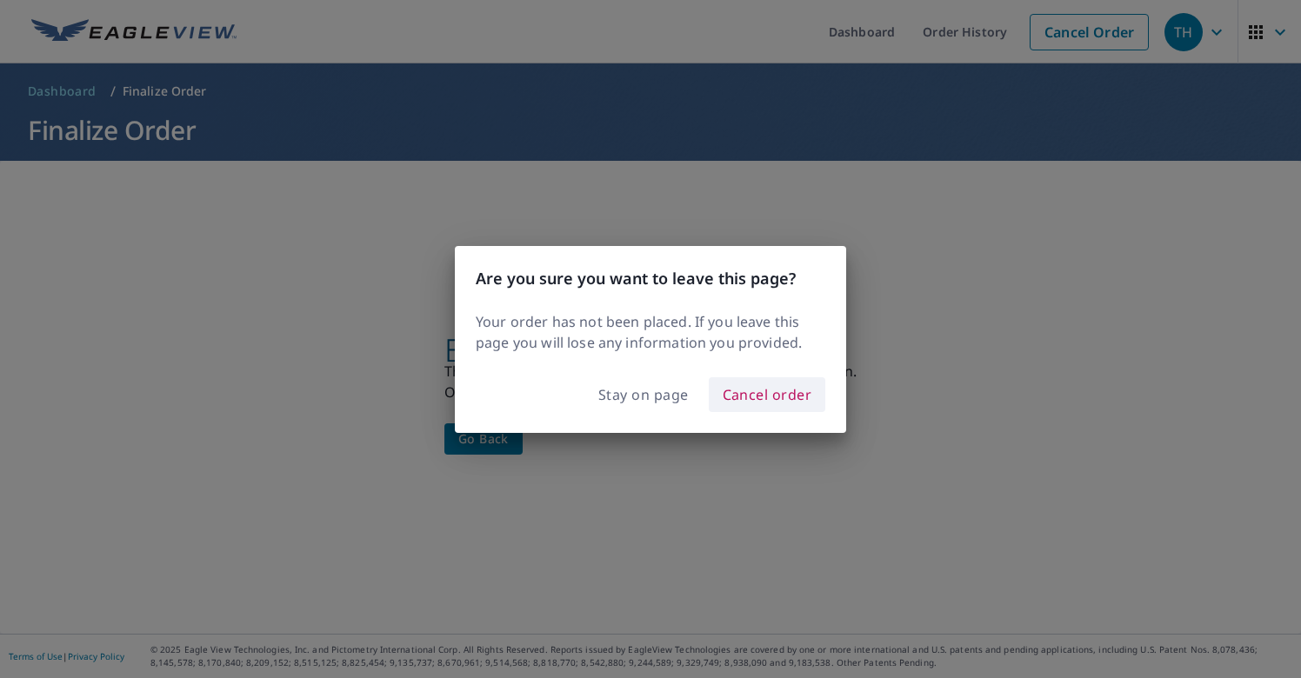
click at [741, 397] on span "Cancel order" at bounding box center [768, 395] width 90 height 24
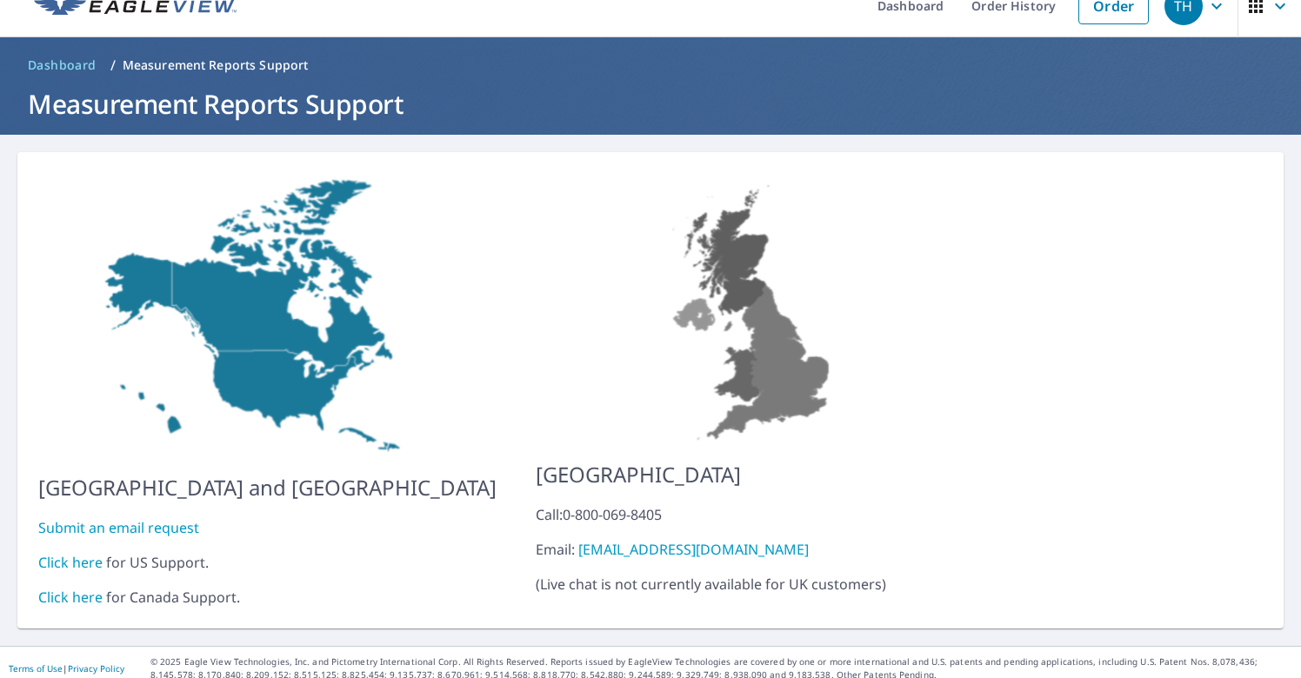
scroll to position [25, 0]
click at [78, 554] on link "Click here" at bounding box center [70, 563] width 64 height 19
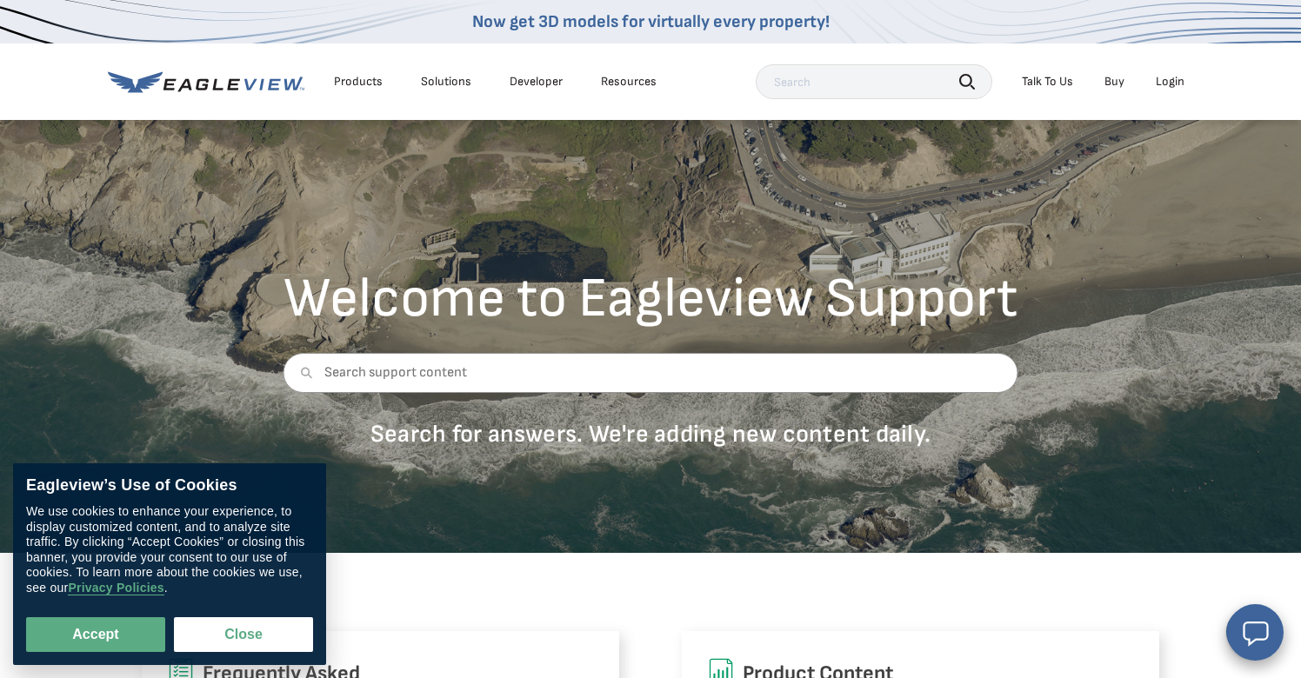
click at [1061, 77] on div "Talk To Us" at bounding box center [1047, 82] width 51 height 16
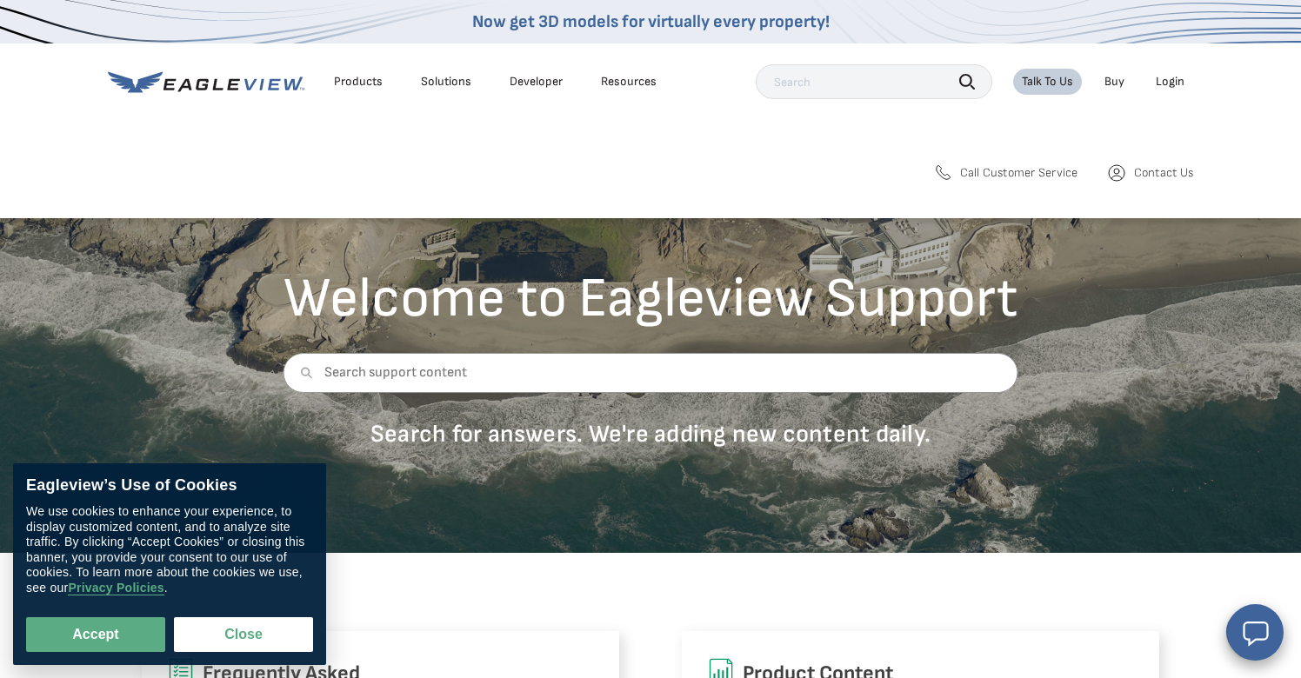
click at [1015, 171] on span "Call Customer Service" at bounding box center [1019, 173] width 118 height 16
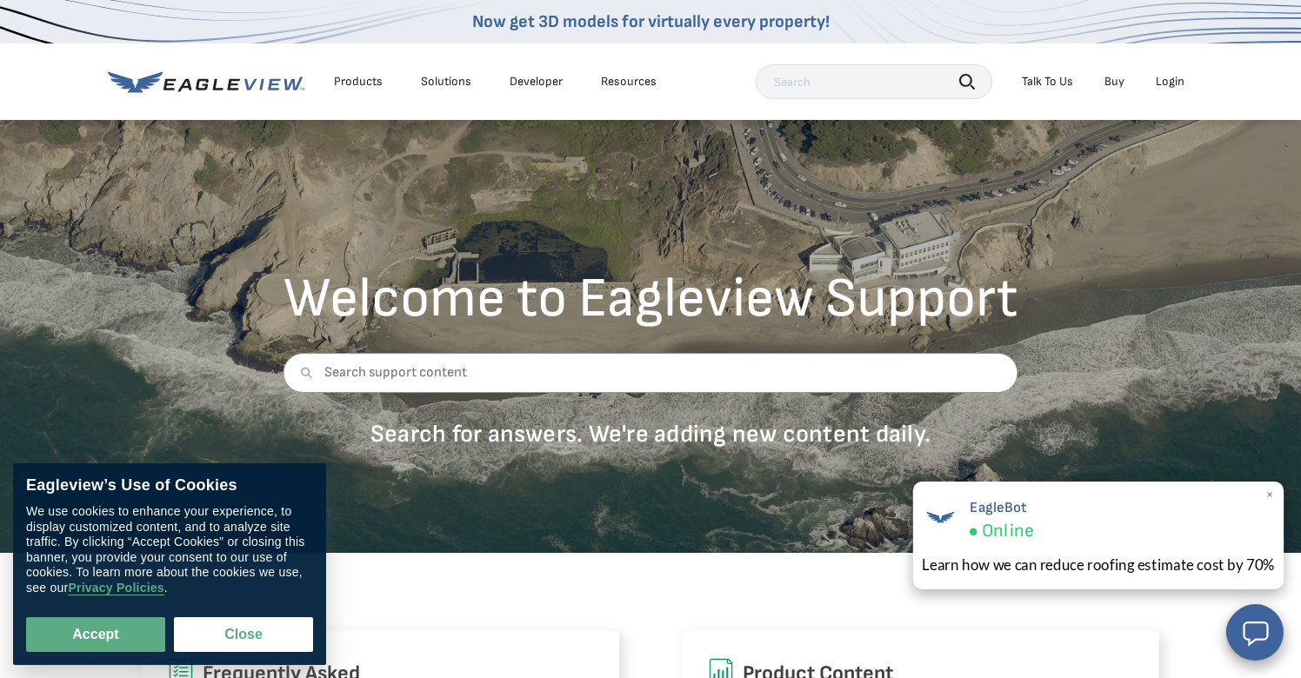
click at [1004, 508] on span "EagleBot" at bounding box center [1001, 507] width 64 height 17
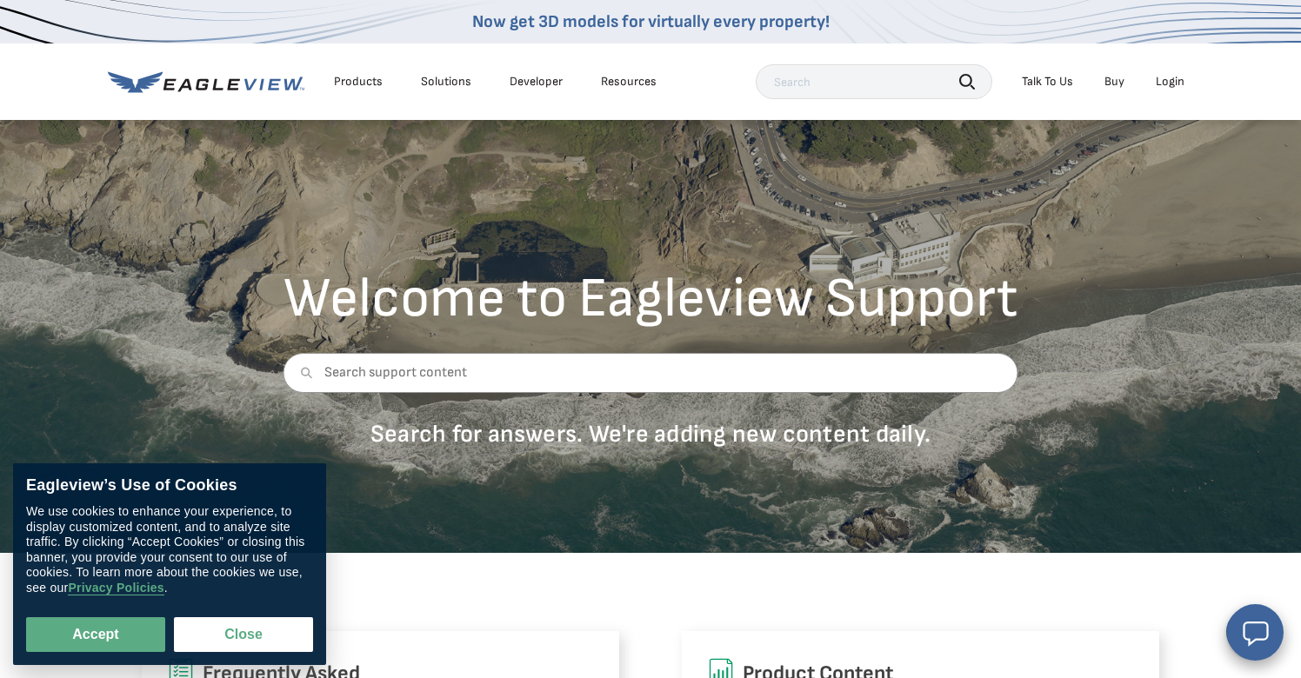
click at [1173, 84] on div "Login" at bounding box center [1170, 82] width 29 height 16
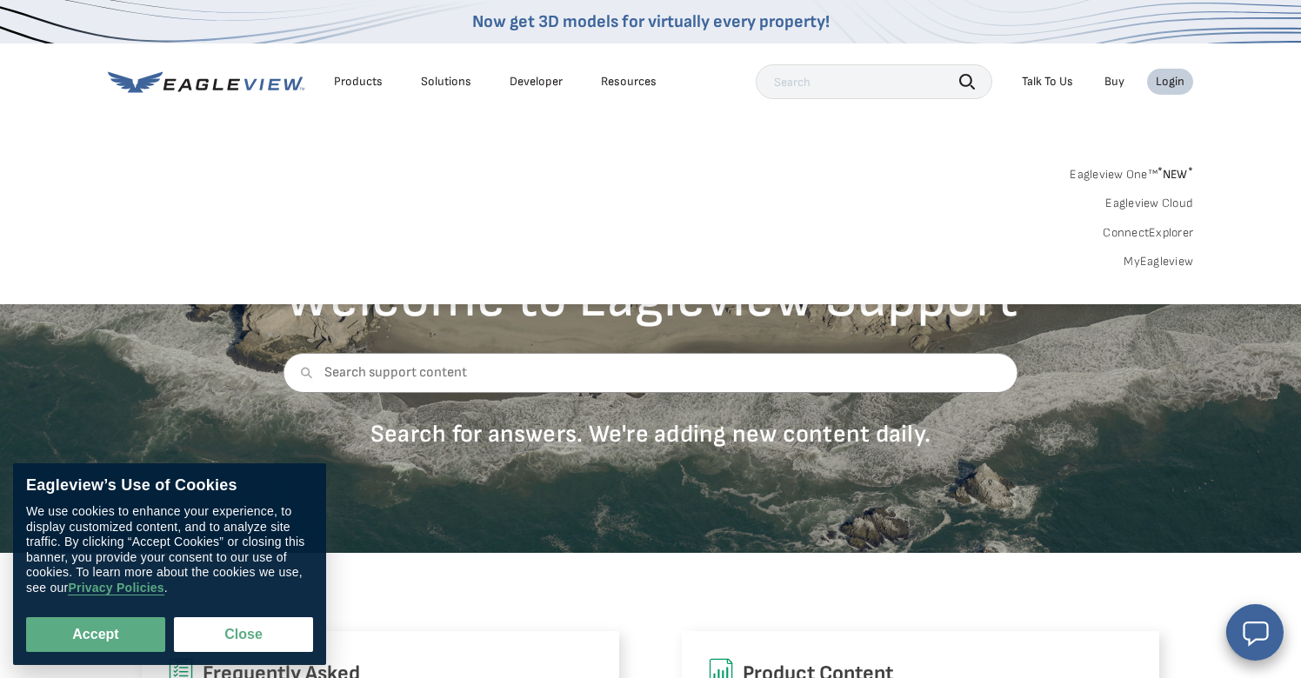
click at [1136, 261] on link "MyEagleview" at bounding box center [1159, 262] width 70 height 16
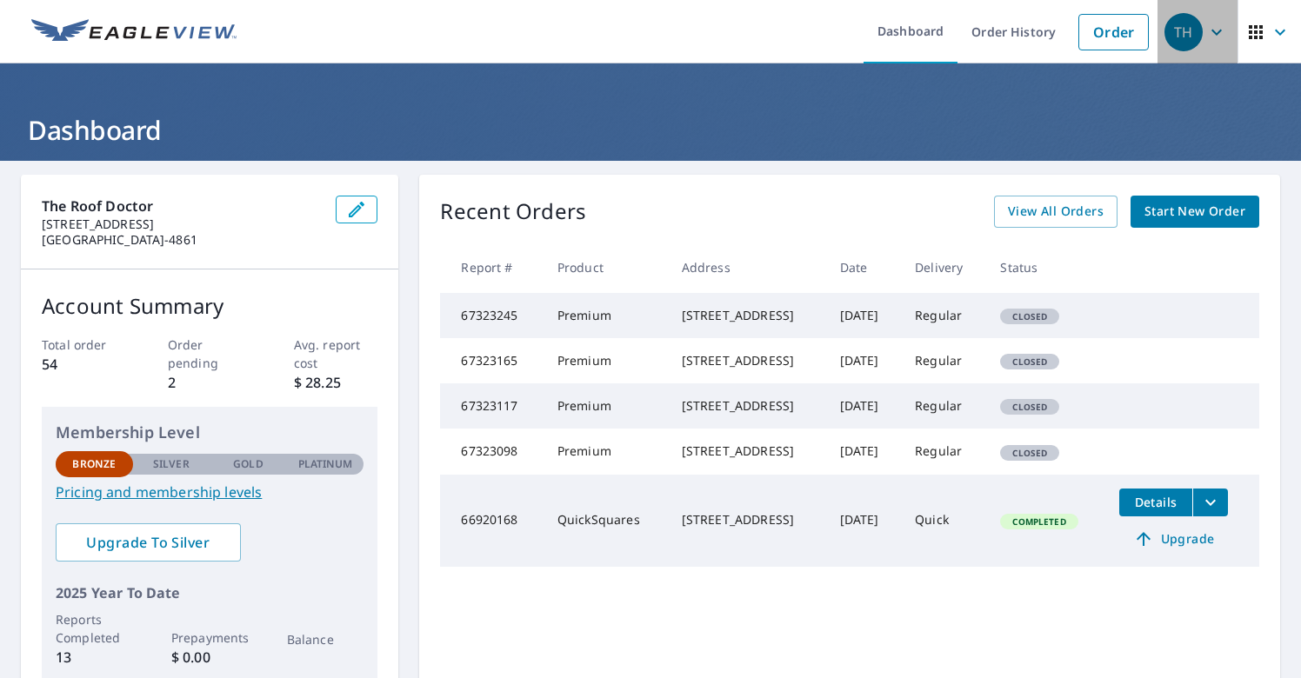
click at [1219, 37] on icon "button" at bounding box center [1216, 32] width 21 height 21
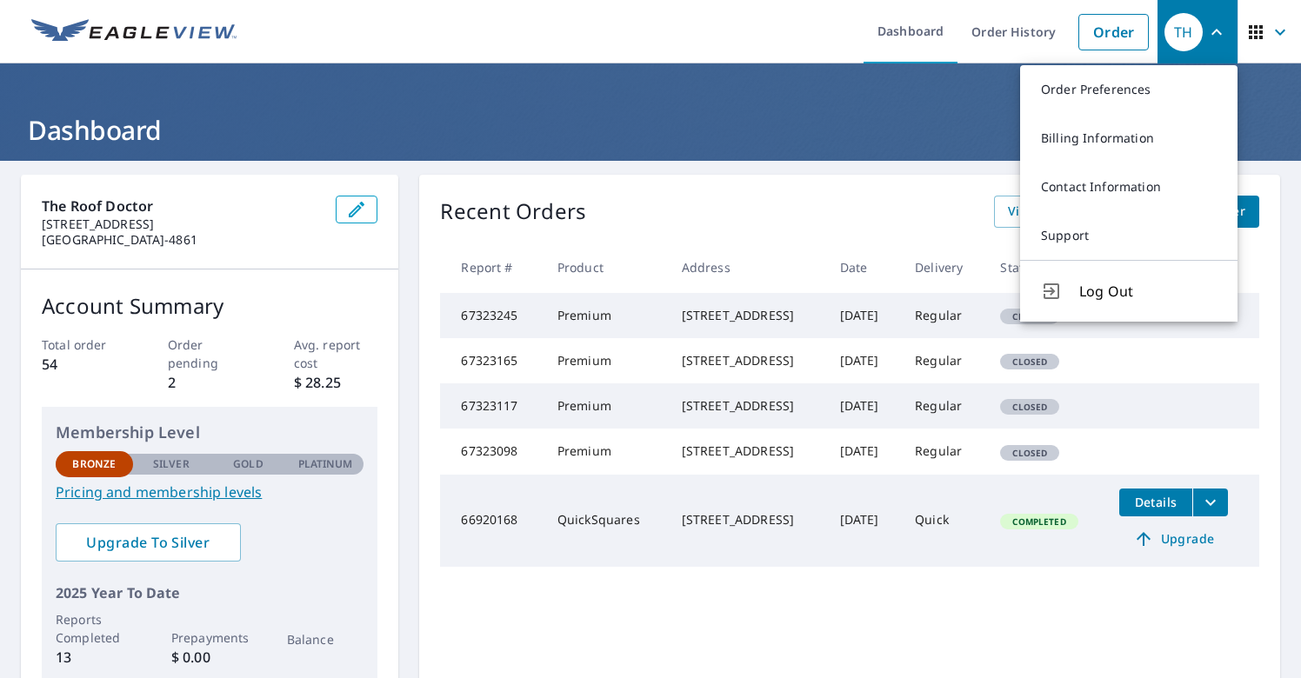
click at [809, 96] on header "Dashboard" at bounding box center [650, 111] width 1301 height 97
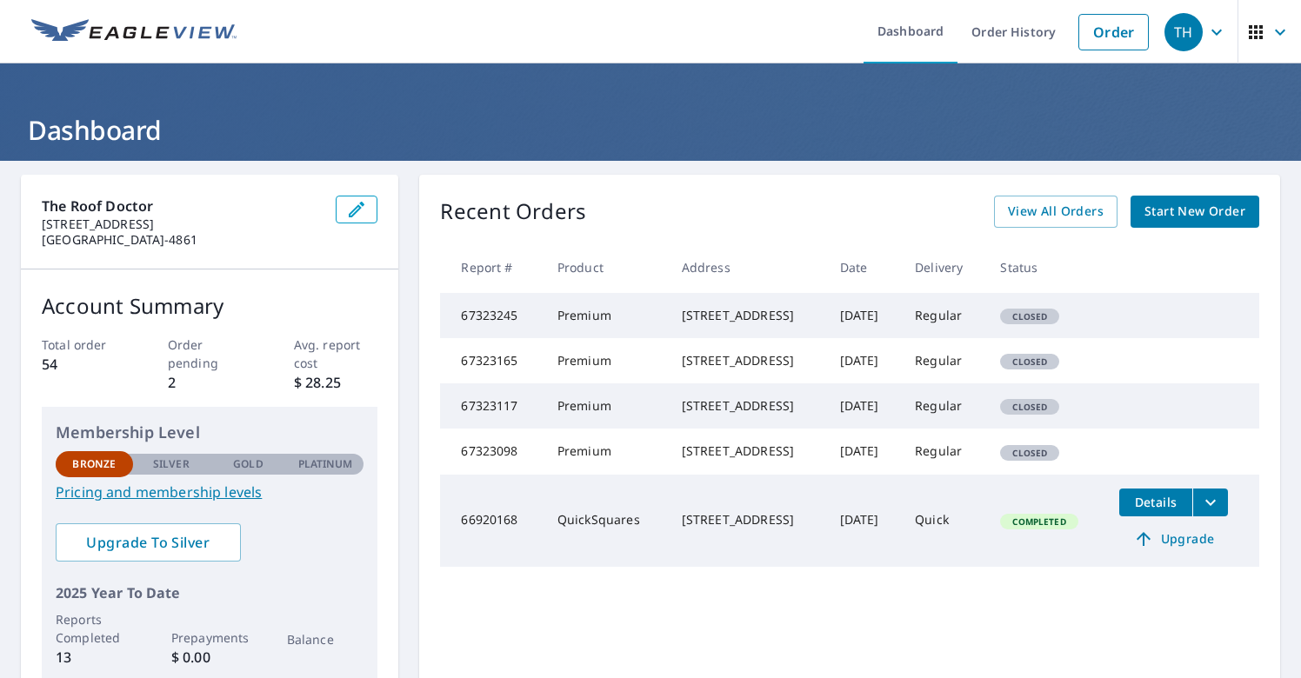
click at [838, 319] on td "[DATE]" at bounding box center [864, 315] width 76 height 45
click at [574, 322] on td "Premium" at bounding box center [606, 315] width 124 height 45
click at [1051, 323] on span "Closed" at bounding box center [1030, 317] width 56 height 12
click at [1217, 30] on icon "button" at bounding box center [1216, 32] width 21 height 21
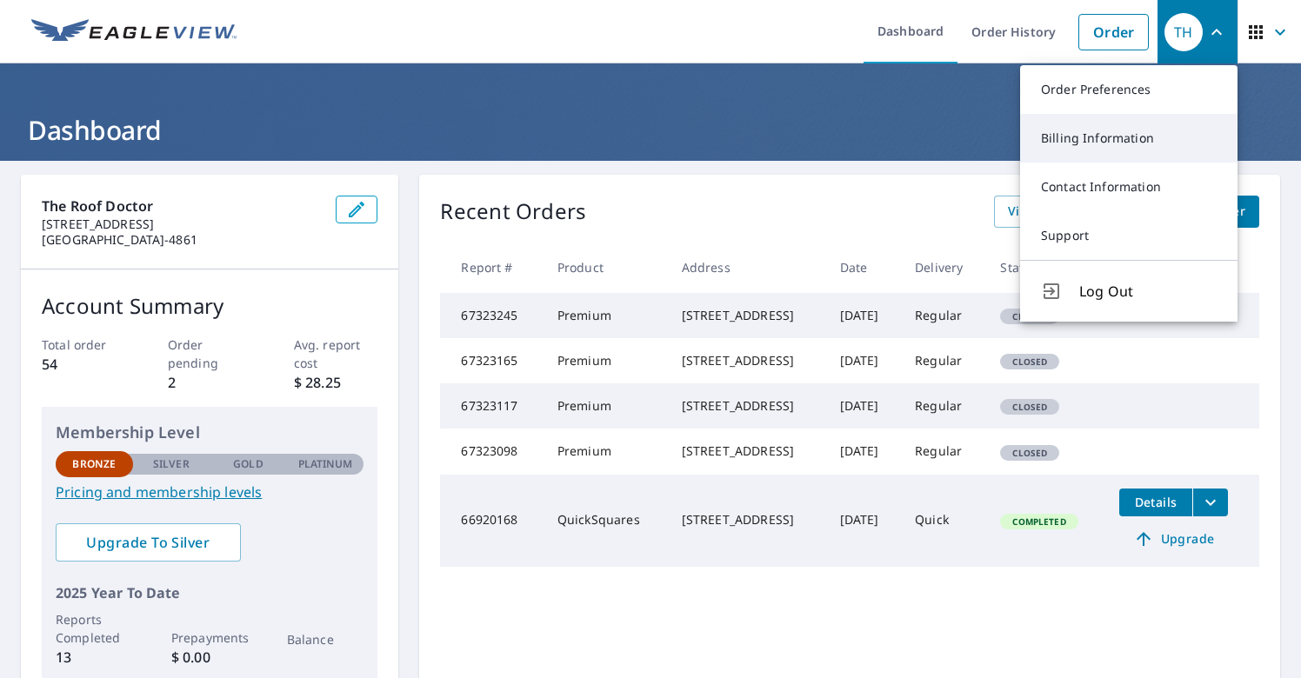
click at [1133, 135] on link "Billing Information" at bounding box center [1128, 138] width 217 height 49
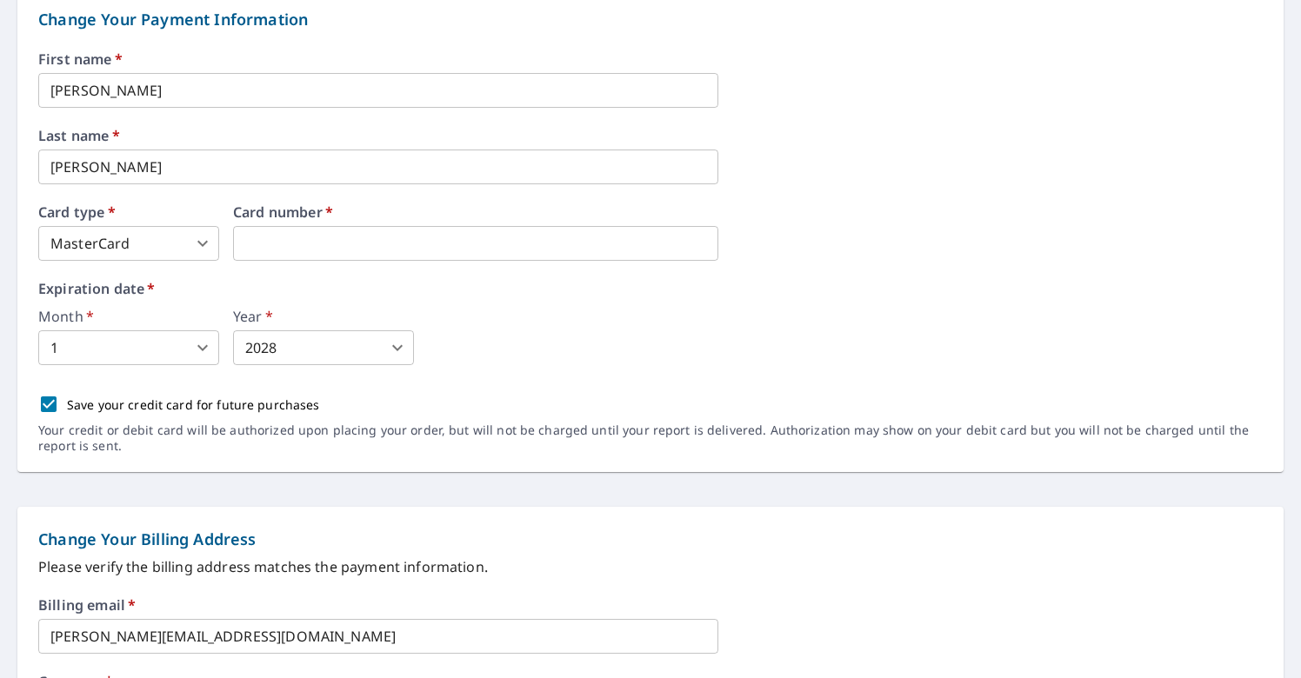
scroll to position [237, 0]
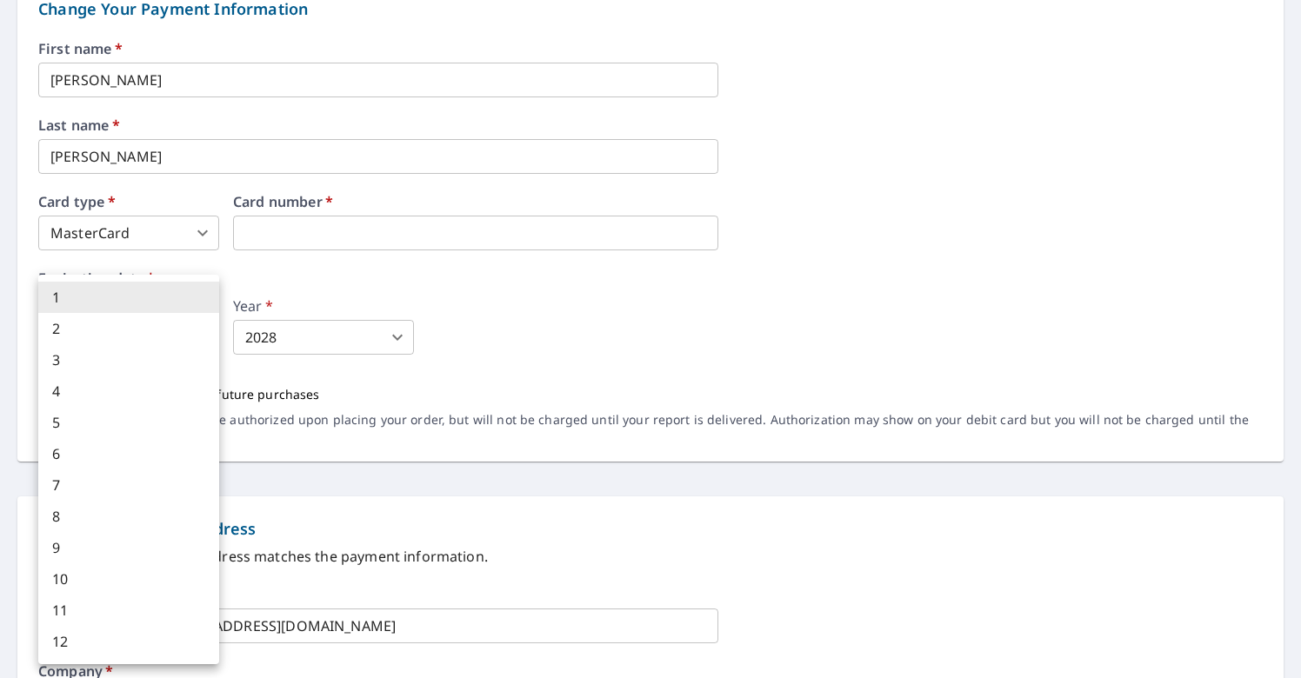
click at [210, 340] on body "TH TH Dashboard Order History Order TH Dashboard / Billing Information Billing …" at bounding box center [650, 339] width 1301 height 678
click at [163, 335] on li "2" at bounding box center [128, 328] width 181 height 31
type input "2"
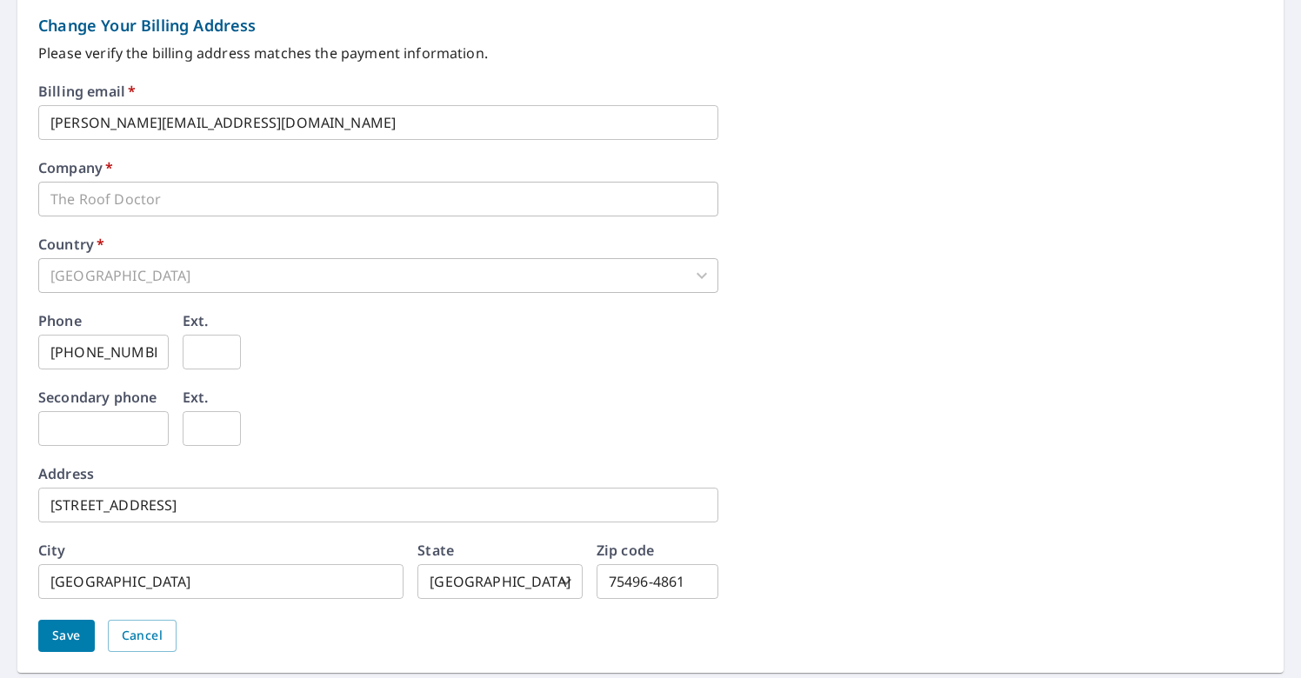
scroll to position [796, 0]
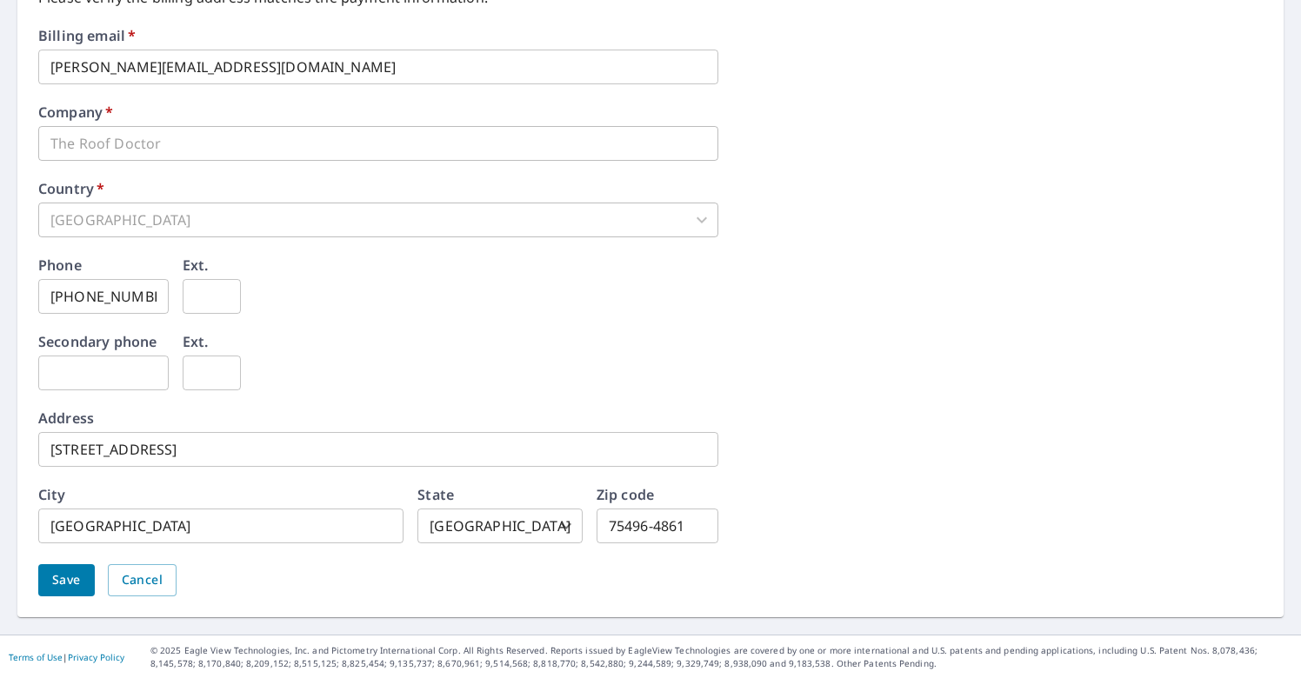
click at [77, 573] on span "Save" at bounding box center [66, 581] width 29 height 22
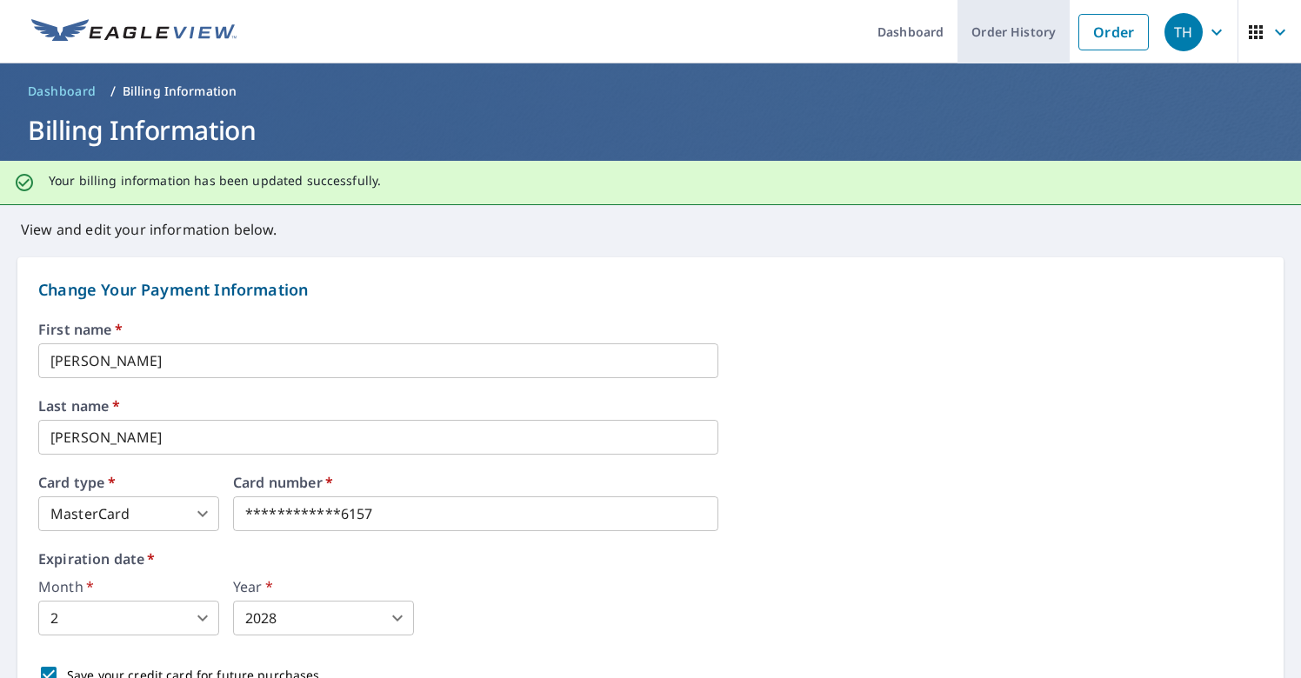
click at [1036, 43] on link "Order History" at bounding box center [1014, 31] width 112 height 63
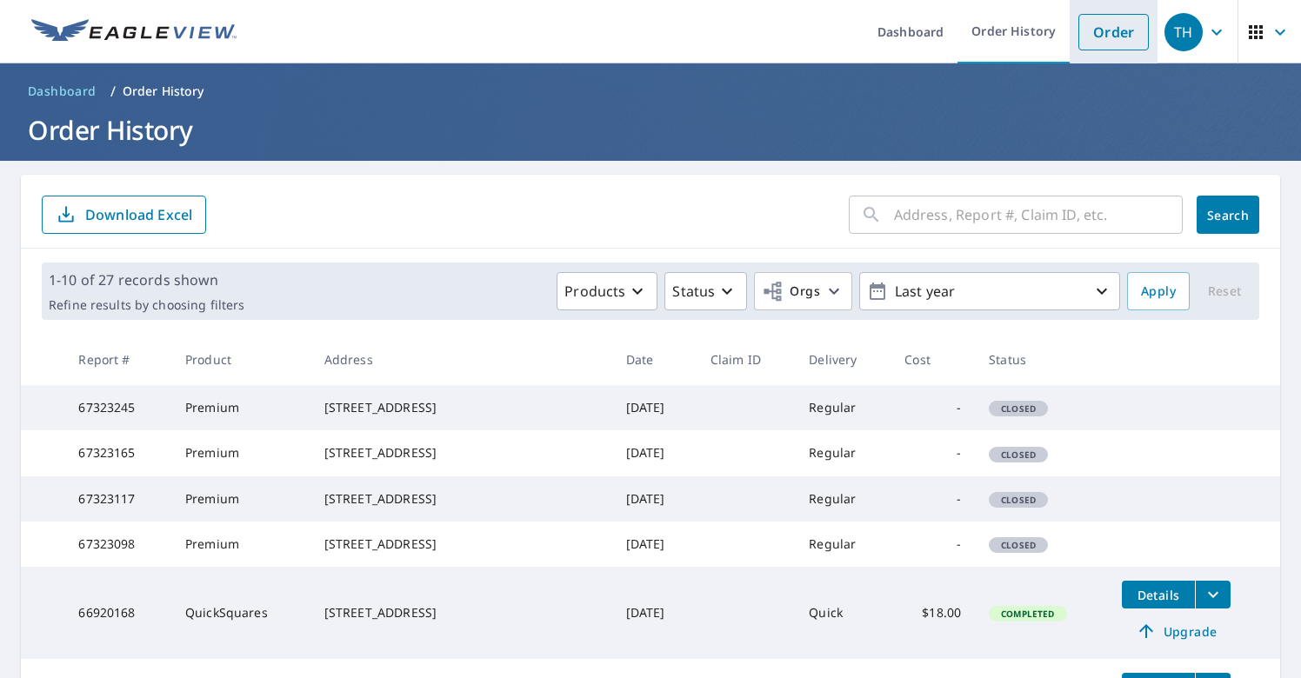
click at [1094, 37] on link "Order" at bounding box center [1114, 32] width 70 height 37
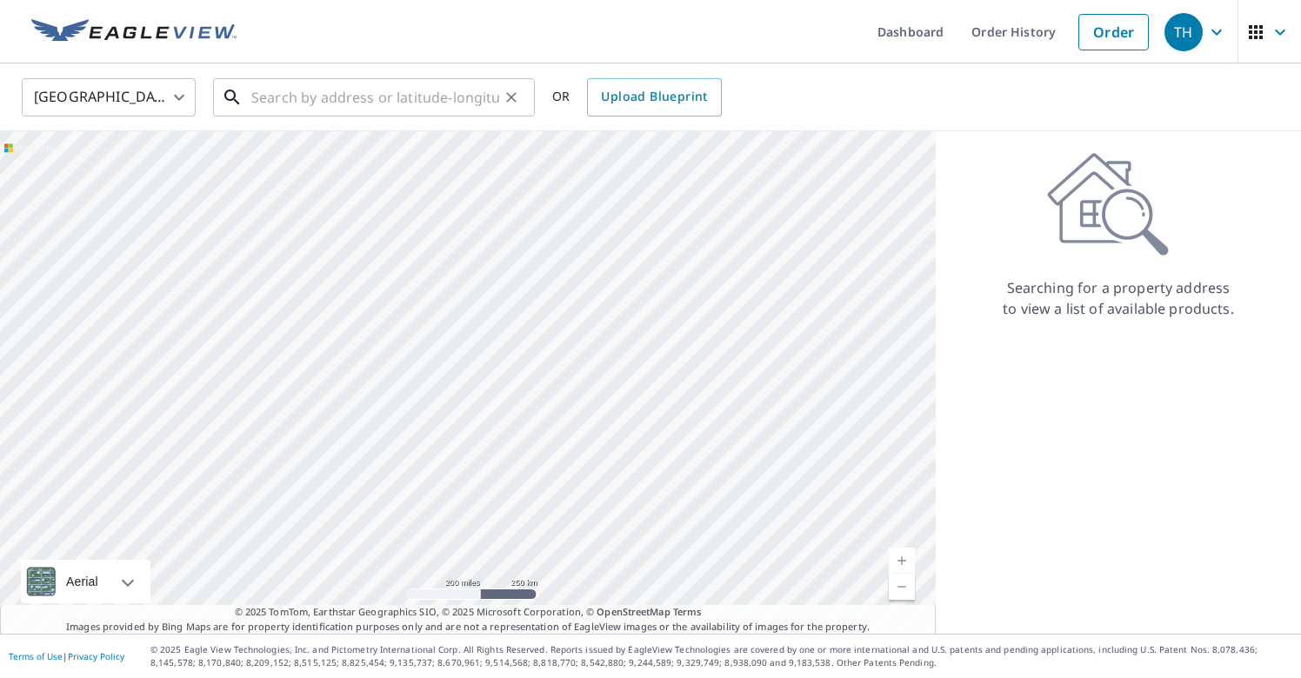
click at [363, 89] on input "text" at bounding box center [375, 97] width 248 height 49
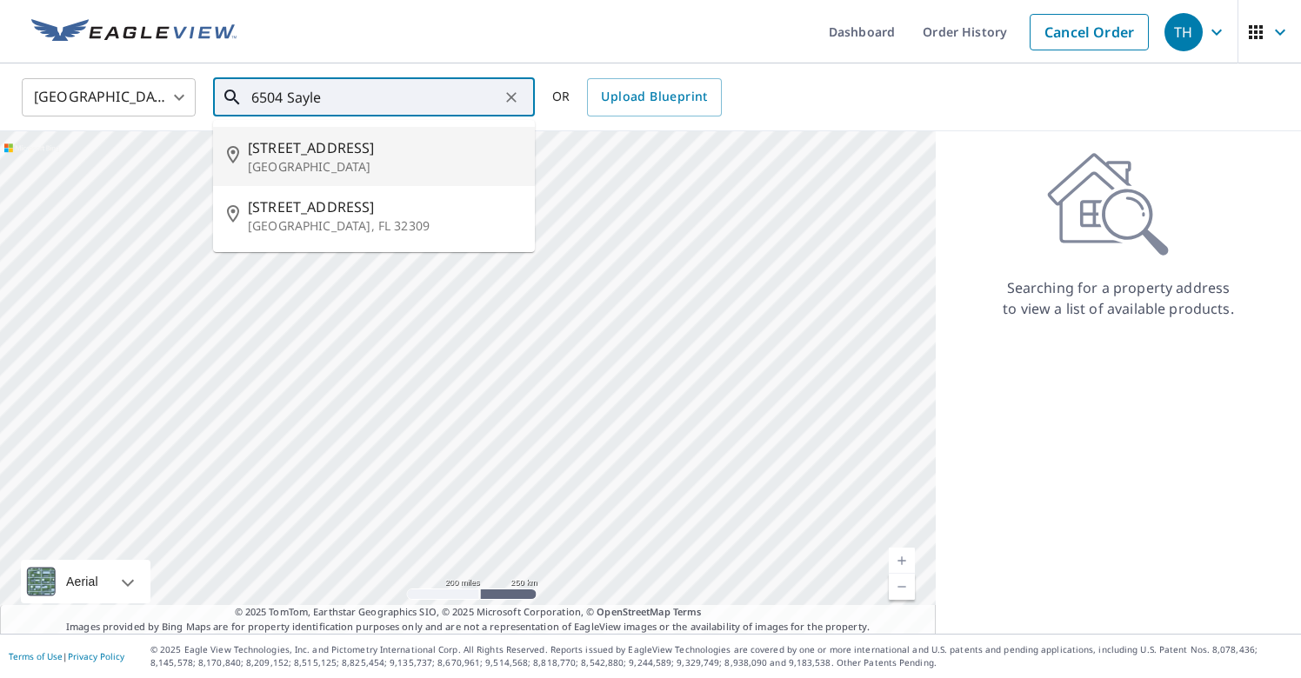
click at [318, 167] on p "[GEOGRAPHIC_DATA]" at bounding box center [384, 166] width 273 height 17
type input "[STREET_ADDRESS]"
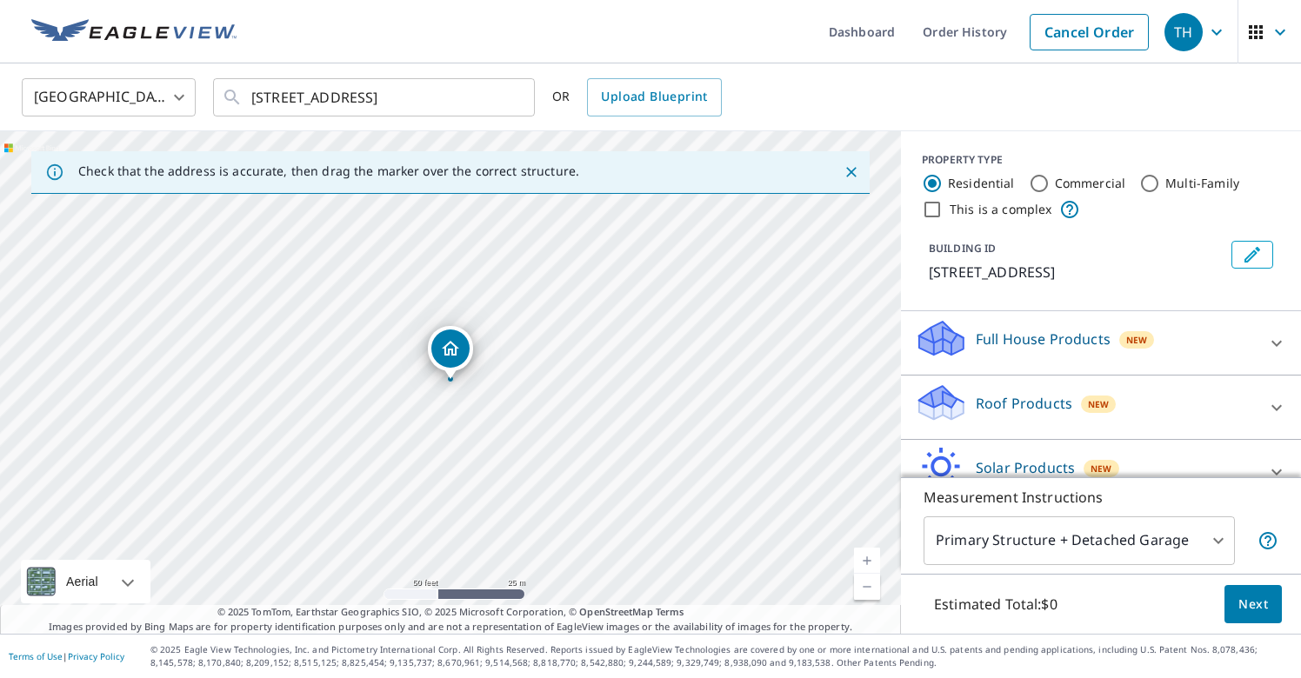
click at [1153, 337] on div "Full House Products New" at bounding box center [1085, 343] width 341 height 50
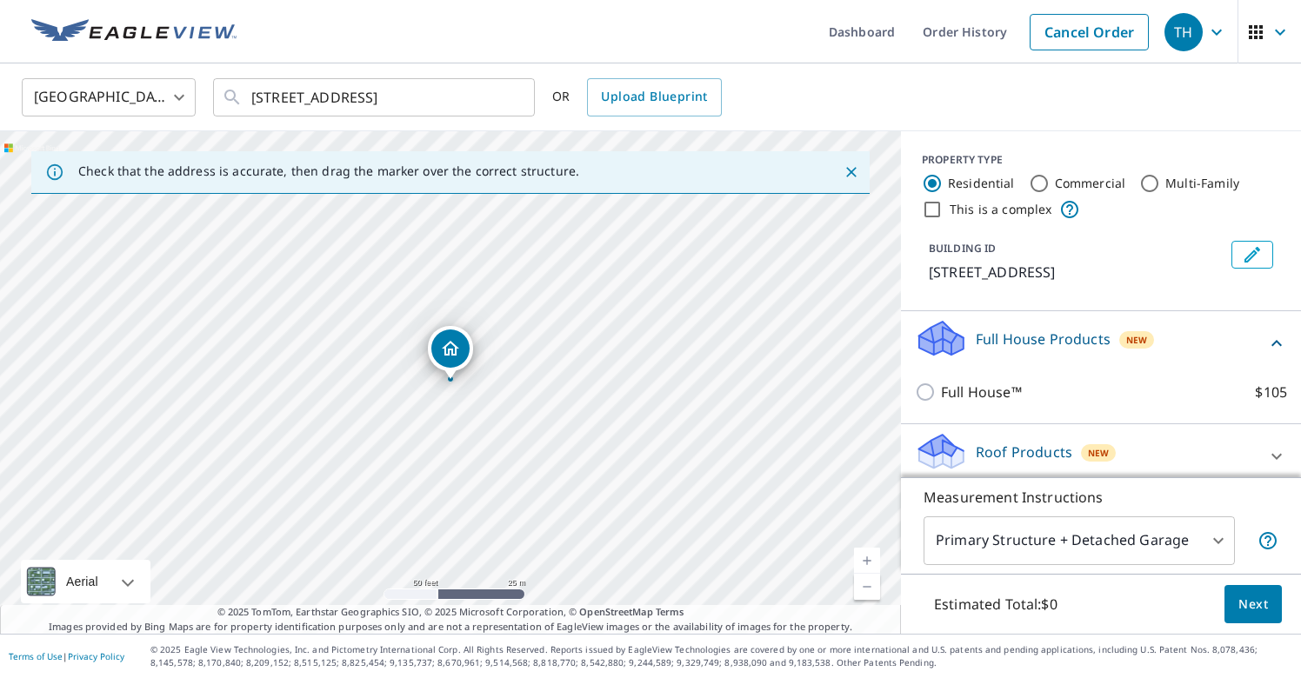
click at [1266, 343] on div "Full House Products New" at bounding box center [1101, 343] width 372 height 50
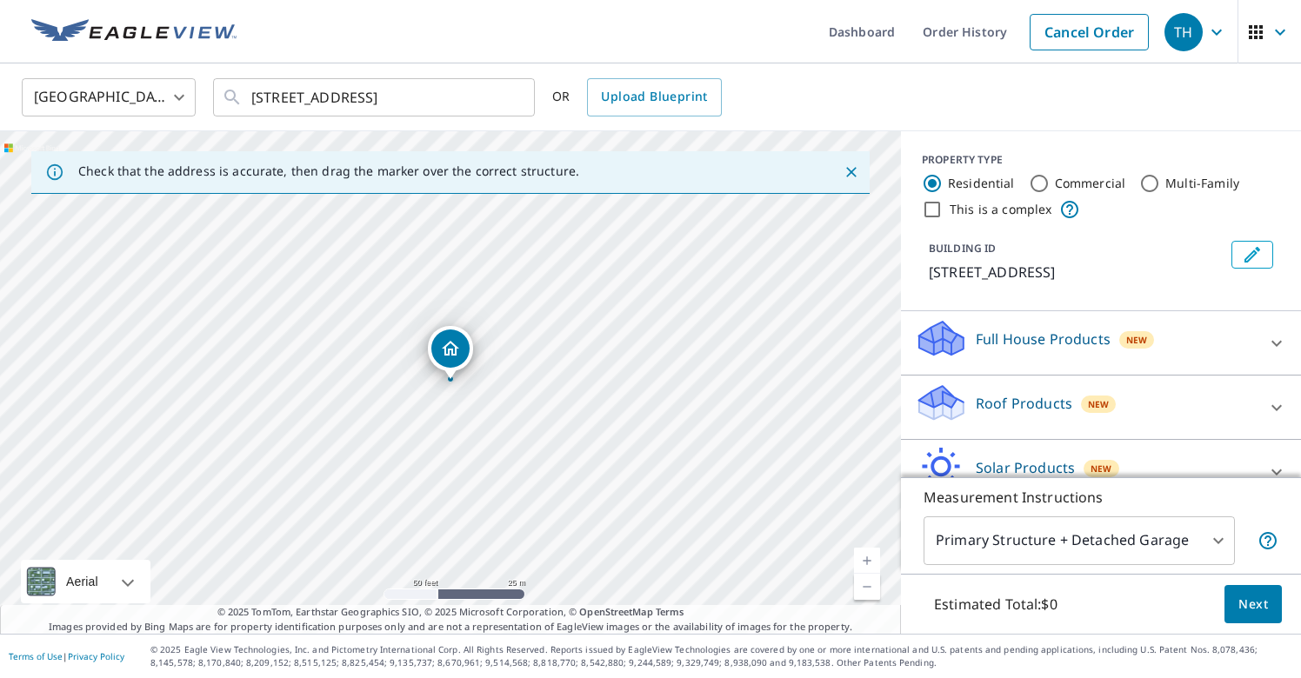
click at [1215, 417] on div "Roof Products New" at bounding box center [1085, 408] width 341 height 50
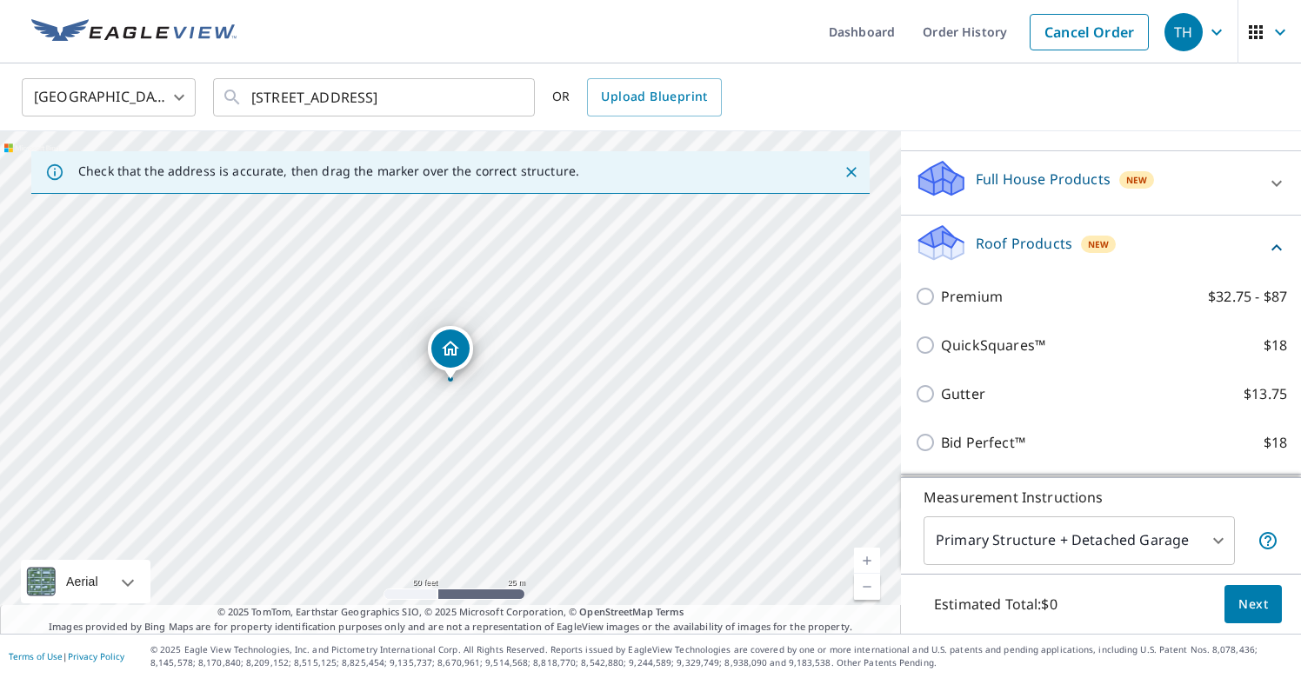
scroll to position [150, 0]
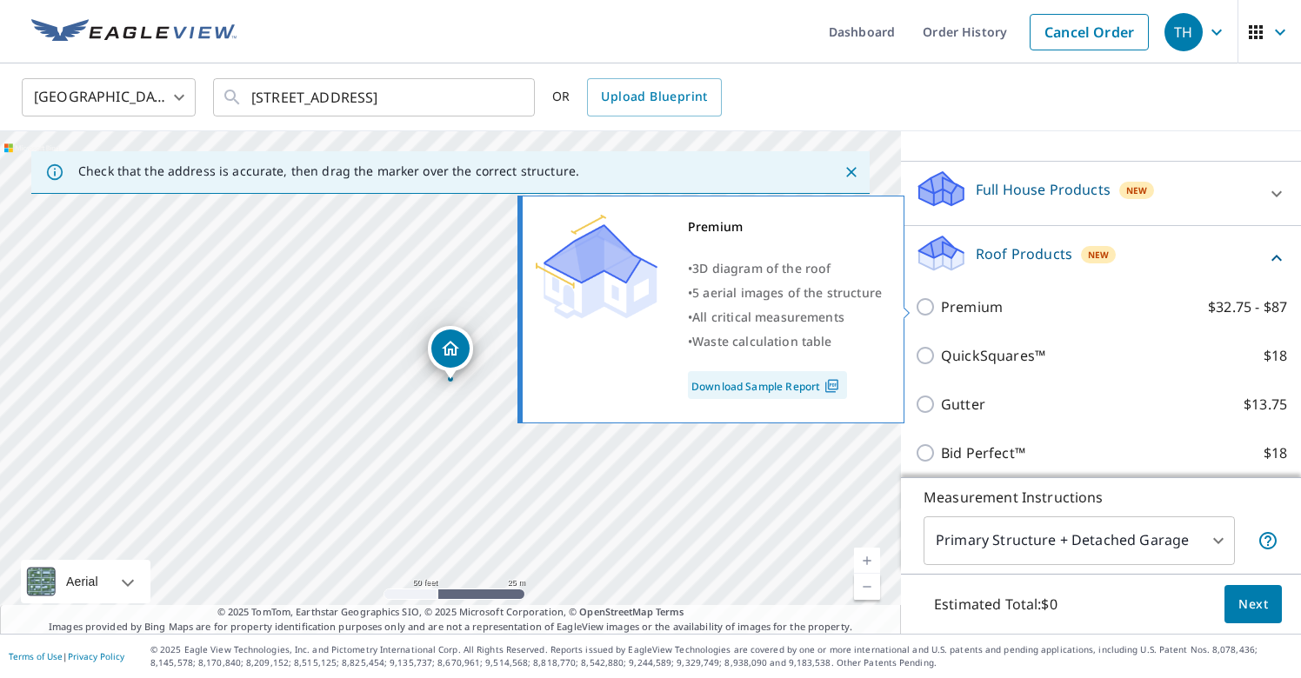
click at [928, 308] on input "Premium $32.75 - $87" at bounding box center [928, 307] width 26 height 21
checkbox input "true"
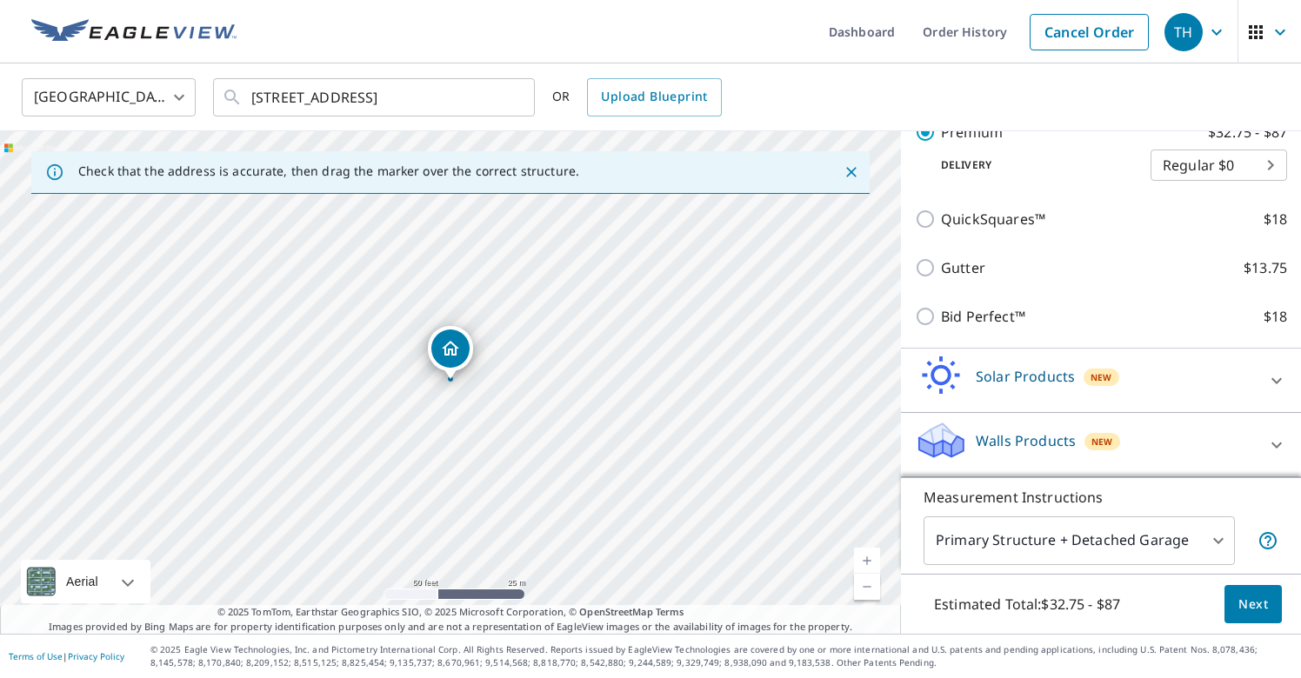
scroll to position [343, 0]
click at [1129, 548] on body "TH TH Dashboard Order History Cancel Order TH [GEOGRAPHIC_DATA] [GEOGRAPHIC_DAT…" at bounding box center [650, 339] width 1301 height 678
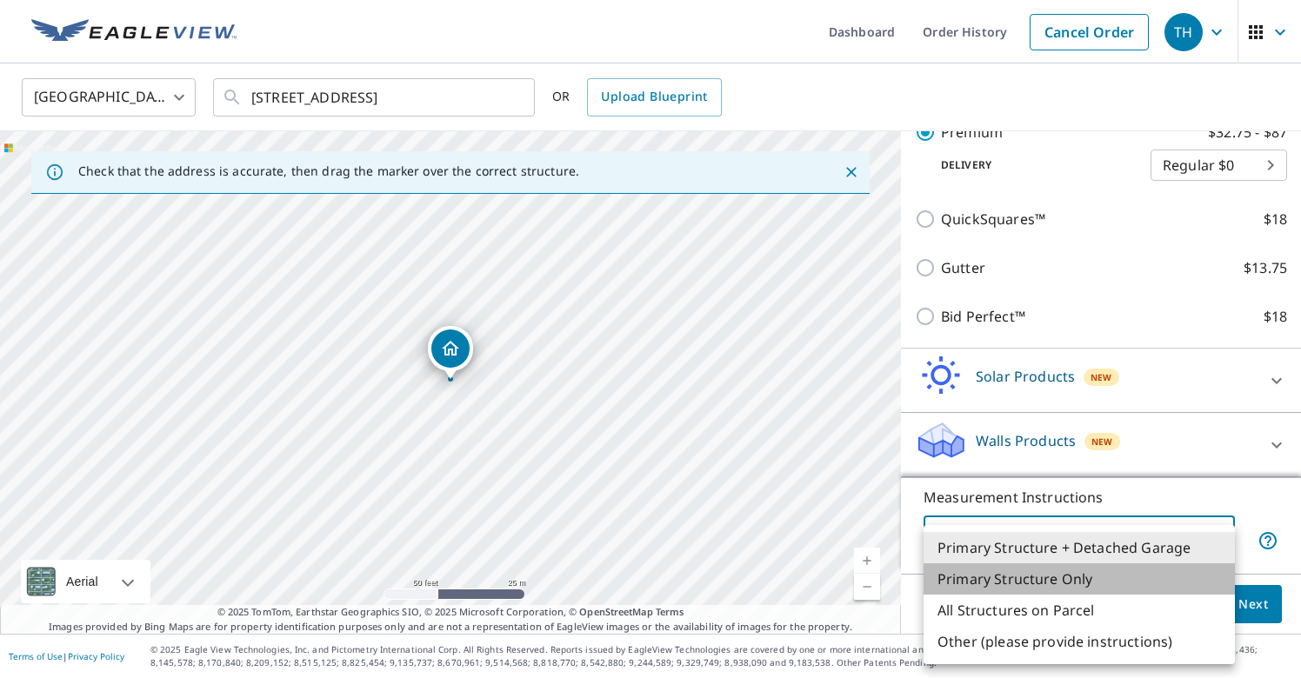
click at [1082, 575] on li "Primary Structure Only" at bounding box center [1079, 579] width 311 height 31
type input "2"
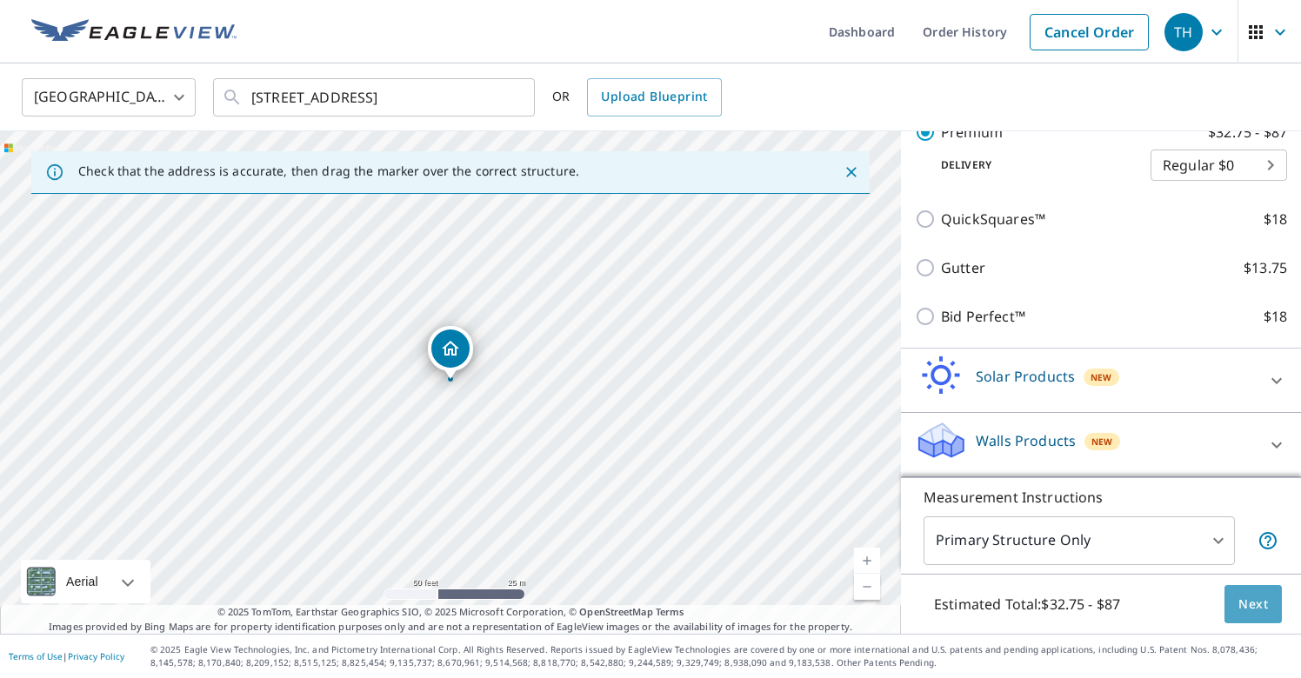
click at [1247, 611] on span "Next" at bounding box center [1254, 605] width 30 height 22
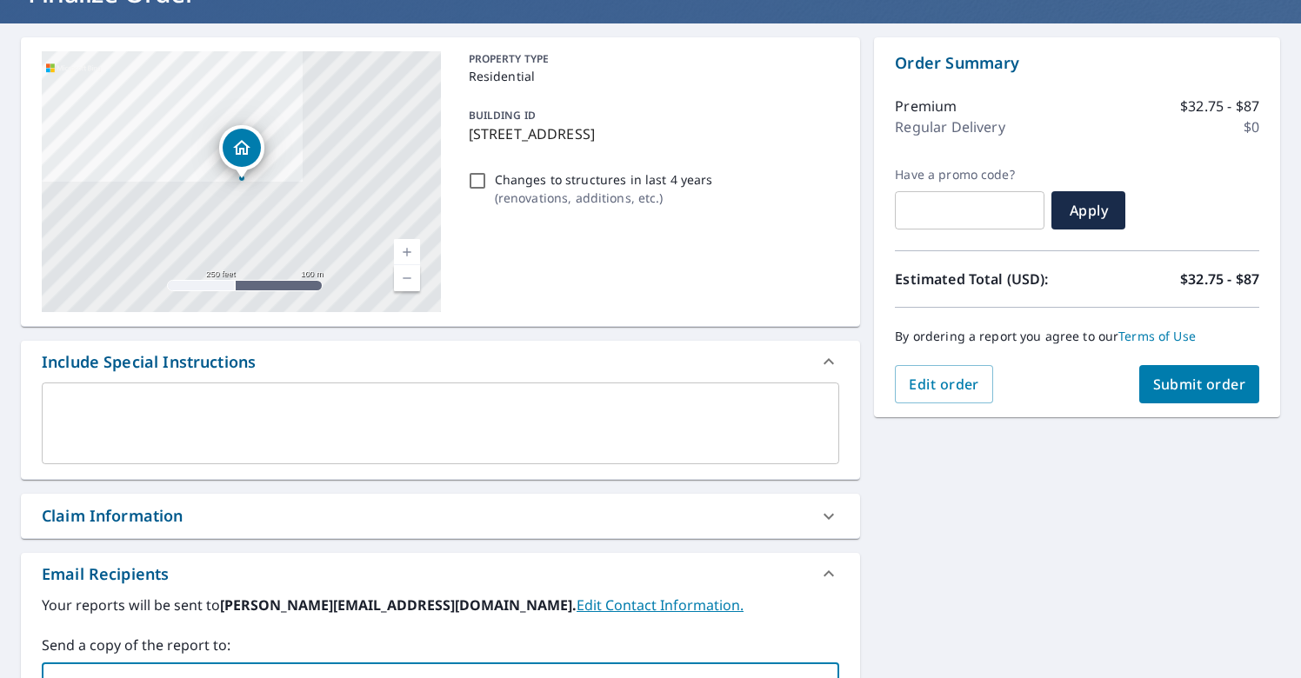
scroll to position [135, 0]
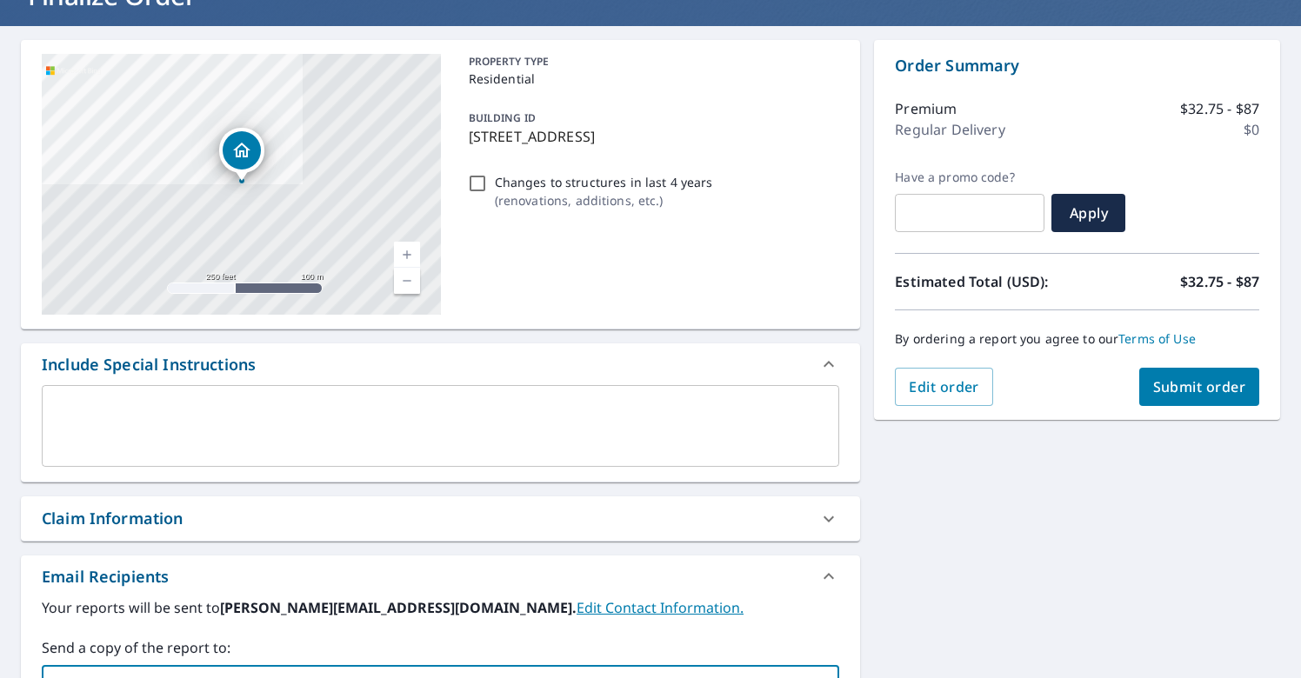
type input "[PERSON_NAME][EMAIL_ADDRESS][DOMAIN_NAME]"
click at [1206, 378] on span "Submit order" at bounding box center [1199, 387] width 93 height 19
